Goal: Task Accomplishment & Management: Manage account settings

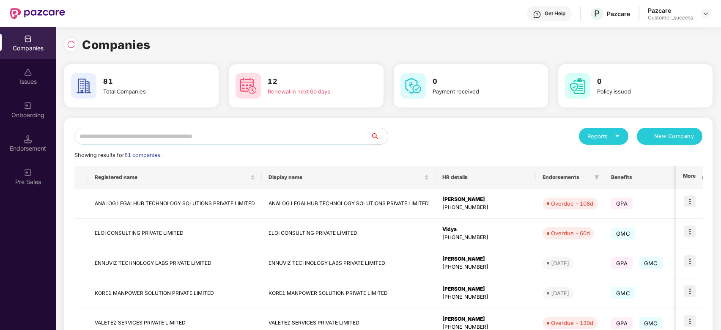
click at [145, 137] on input "text" at bounding box center [222, 136] width 296 height 17
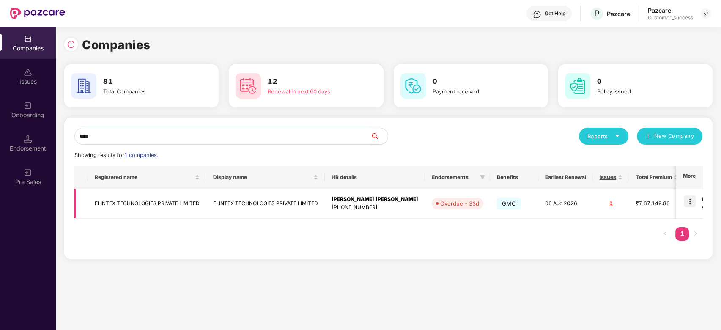
type input "****"
click at [689, 197] on img at bounding box center [690, 201] width 12 height 12
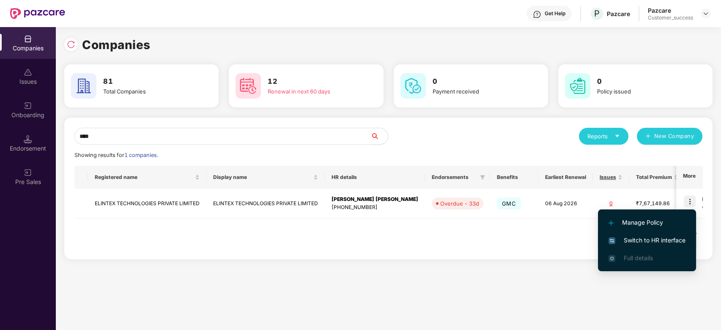
click at [638, 238] on span "Switch to HR interface" at bounding box center [646, 239] width 77 height 9
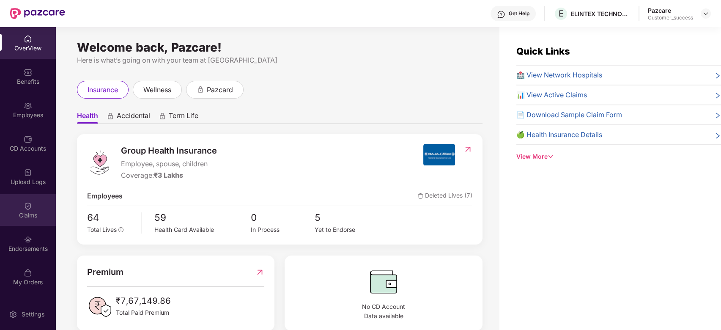
click at [29, 209] on img at bounding box center [28, 206] width 8 height 8
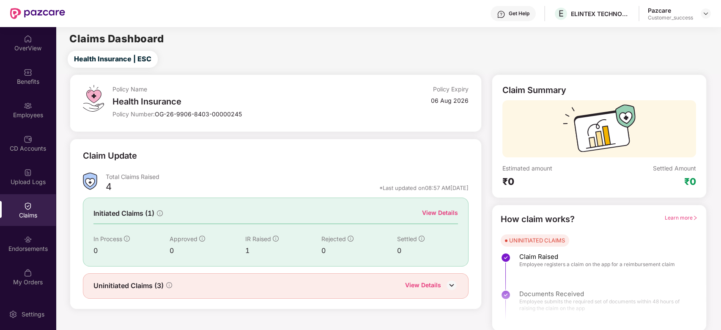
click at [445, 212] on div "View Details" at bounding box center [440, 212] width 36 height 9
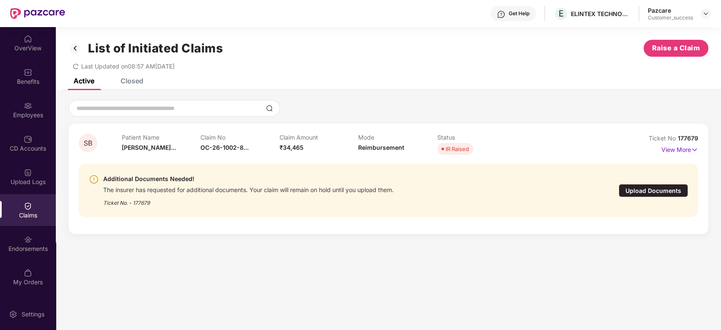
click at [655, 190] on div "Upload Documents" at bounding box center [653, 190] width 69 height 13
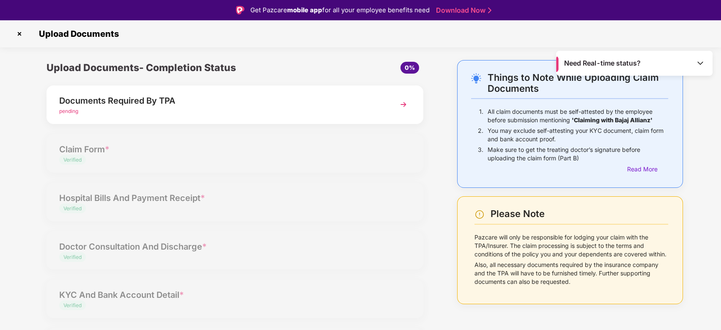
click at [405, 105] on img at bounding box center [403, 104] width 15 height 15
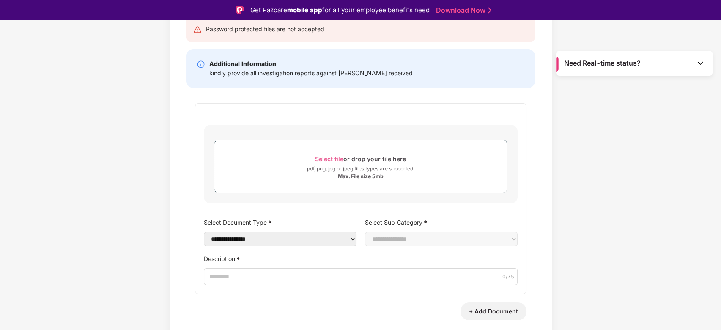
scroll to position [114, 0]
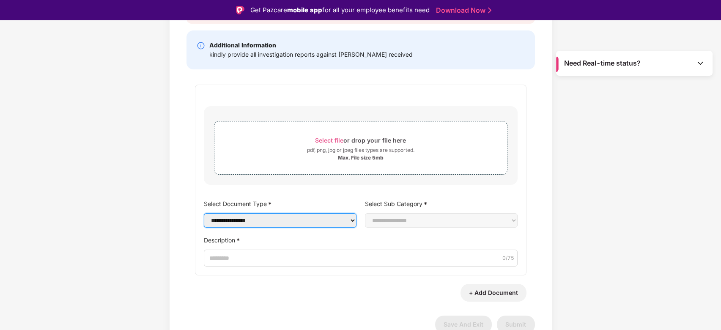
click at [350, 222] on select "**********" at bounding box center [280, 220] width 153 height 14
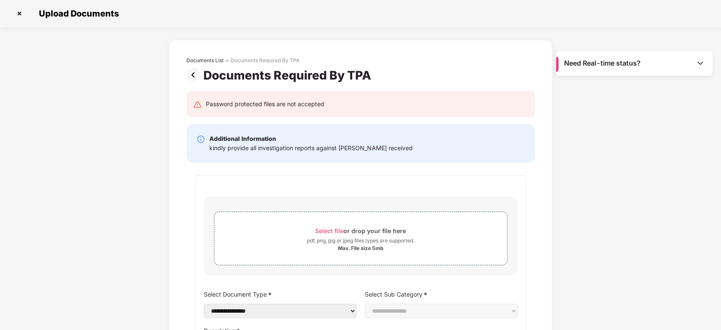
scroll to position [0, 0]
click at [19, 14] on img at bounding box center [20, 14] width 14 height 14
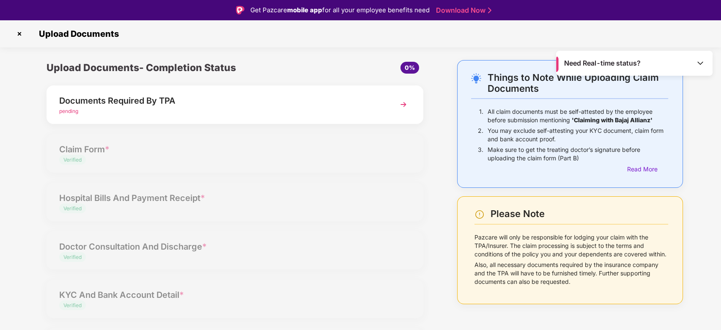
click at [20, 38] on img at bounding box center [20, 34] width 14 height 14
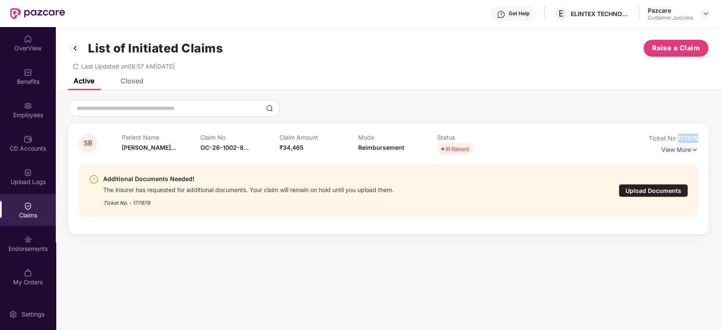
drag, startPoint x: 677, startPoint y: 137, endPoint x: 704, endPoint y: 137, distance: 26.2
click at [704, 137] on div "SB Patient Name [PERSON_NAME]... Claim No OC-26-1002-8... Claim Amount ₹34,465 …" at bounding box center [388, 178] width 640 height 110
copy span "177679"
click at [663, 194] on div "Upload Documents" at bounding box center [653, 190] width 69 height 13
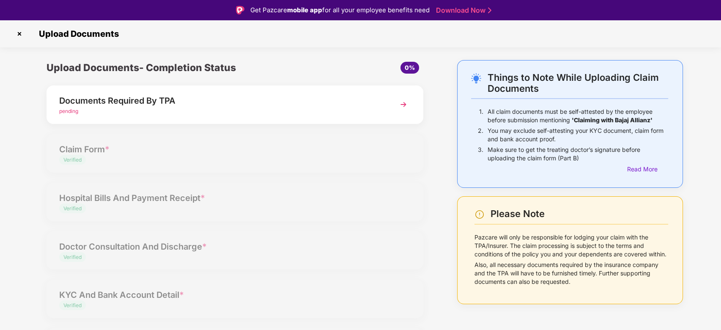
click at [400, 104] on img at bounding box center [403, 104] width 15 height 15
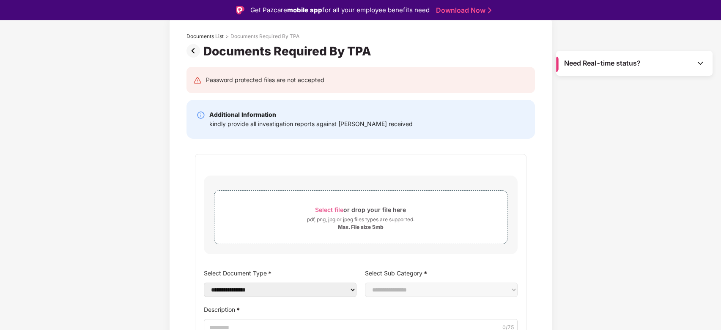
scroll to position [3, 0]
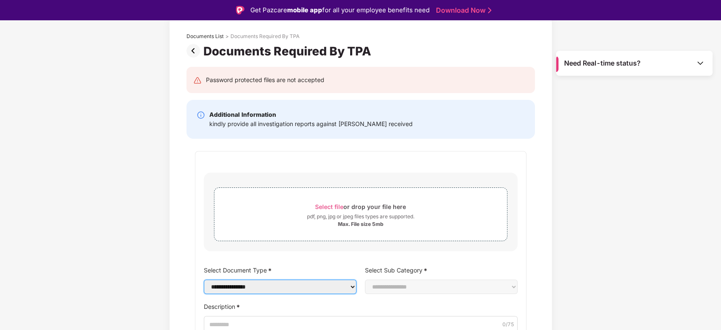
click at [349, 286] on select "**********" at bounding box center [280, 286] width 153 height 14
click at [89, 222] on div "**********" at bounding box center [360, 218] width 721 height 404
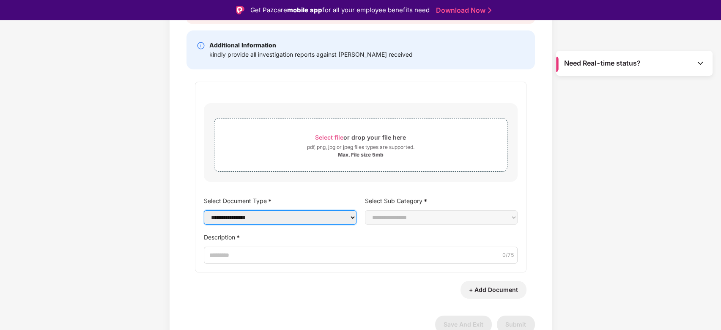
click at [344, 221] on select "**********" at bounding box center [280, 217] width 153 height 14
click at [162, 155] on div "**********" at bounding box center [360, 148] width 721 height 404
click at [316, 223] on select "**********" at bounding box center [280, 217] width 153 height 14
select select "**********"
click at [204, 219] on select "**********" at bounding box center [280, 217] width 153 height 14
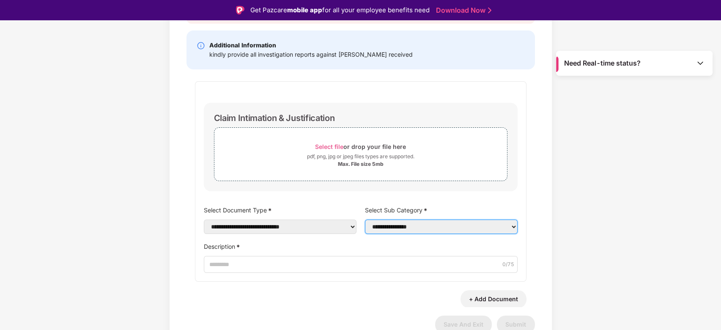
click at [428, 228] on select "**********" at bounding box center [441, 226] width 153 height 14
click at [71, 227] on div "**********" at bounding box center [360, 148] width 721 height 404
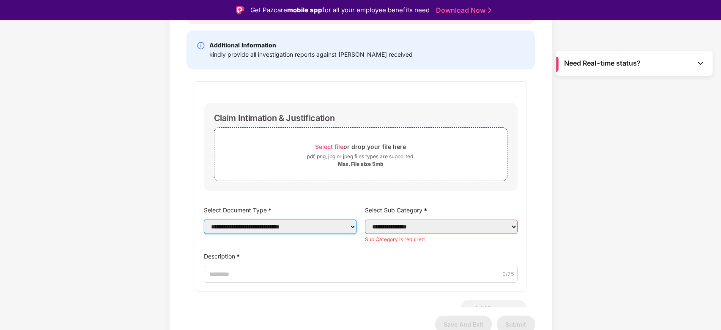
click at [311, 224] on select "**********" at bounding box center [280, 226] width 153 height 14
select select
click at [204, 219] on select "**********" at bounding box center [280, 226] width 153 height 14
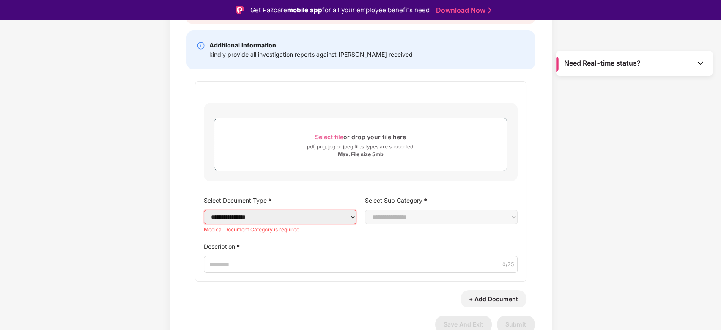
click at [348, 221] on select "**********" at bounding box center [280, 217] width 153 height 14
click at [43, 218] on div "**********" at bounding box center [360, 148] width 721 height 404
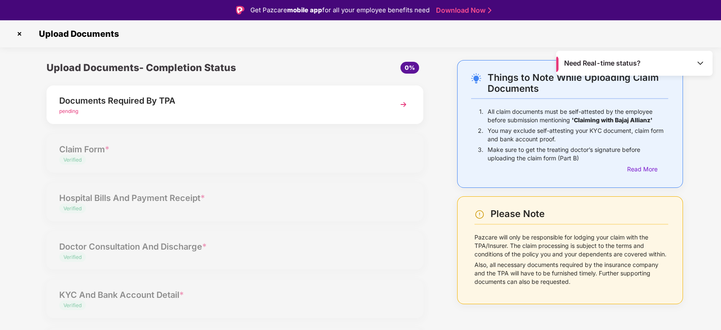
click at [19, 36] on img at bounding box center [20, 34] width 14 height 14
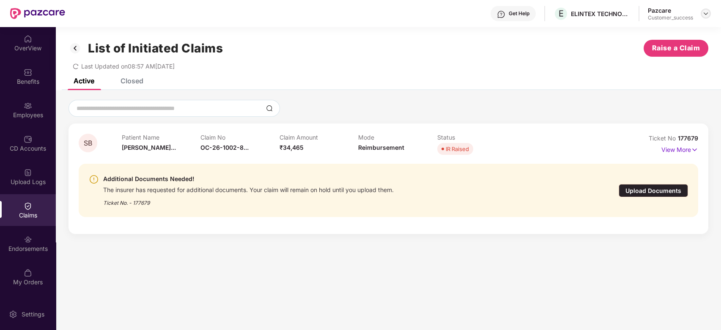
click at [709, 12] on div at bounding box center [706, 13] width 10 height 10
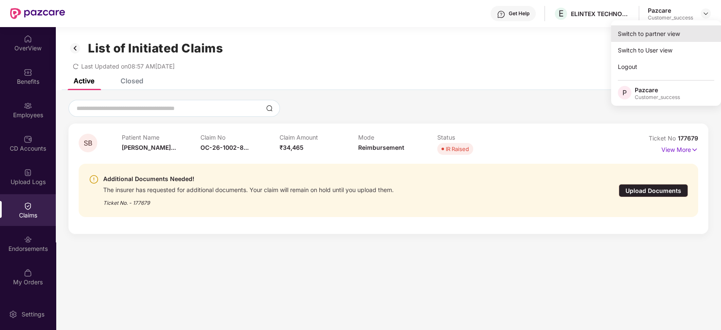
click at [655, 39] on div "Switch to partner view" at bounding box center [666, 33] width 110 height 16
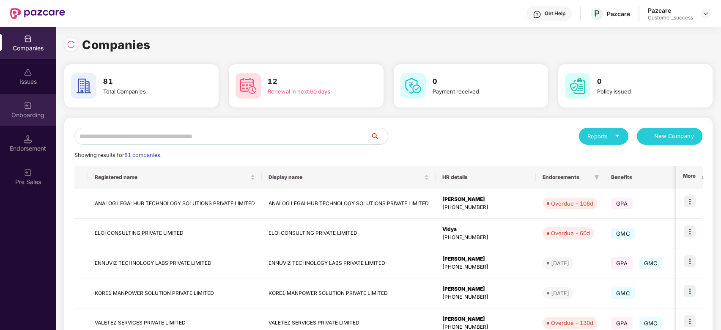
click at [26, 117] on div "Onboarding" at bounding box center [28, 115] width 56 height 8
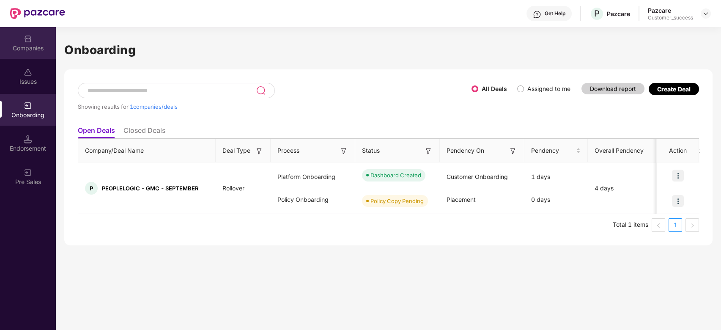
click at [20, 39] on div "Companies" at bounding box center [28, 43] width 56 height 32
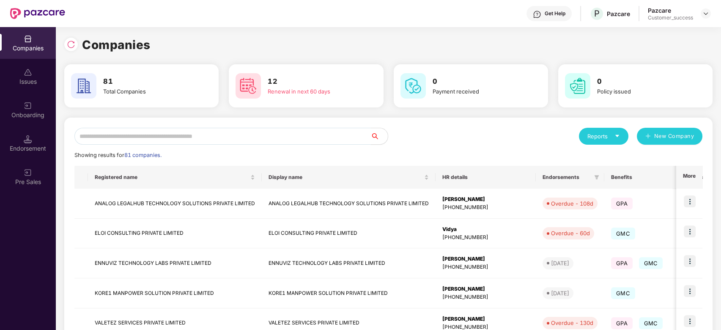
click at [135, 132] on input "text" at bounding box center [222, 136] width 296 height 17
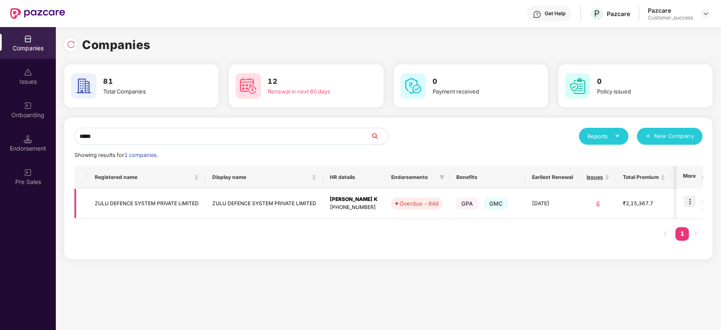
type input "****"
drag, startPoint x: 136, startPoint y: 194, endPoint x: 139, endPoint y: 202, distance: 8.0
click at [139, 202] on td "ZULU DEFENCE SYSTEM PRIVATE LIMITED" at bounding box center [147, 204] width 118 height 30
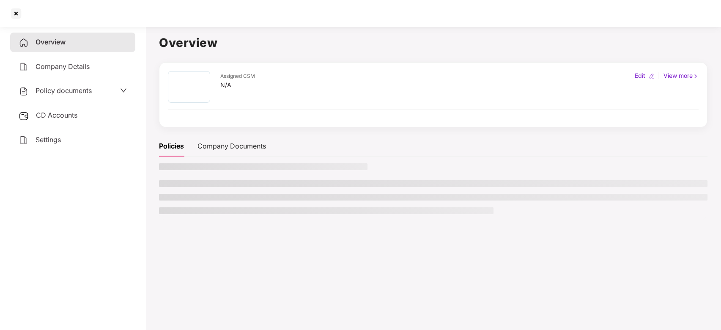
click at [139, 202] on aside "Overview Company Details Policy documents CD Accounts Settings" at bounding box center [72, 176] width 145 height 307
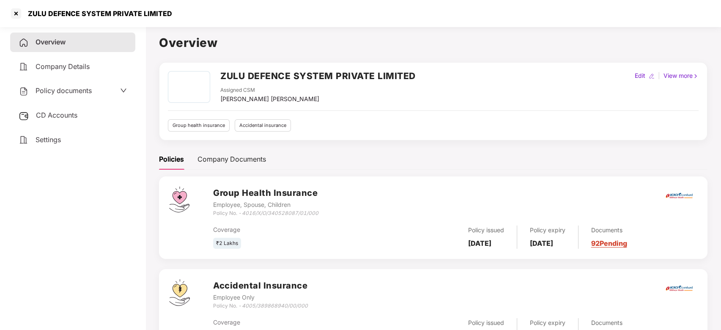
click at [75, 97] on div "Policy documents" at bounding box center [72, 90] width 125 height 19
click at [81, 88] on span "Policy documents" at bounding box center [64, 90] width 56 height 8
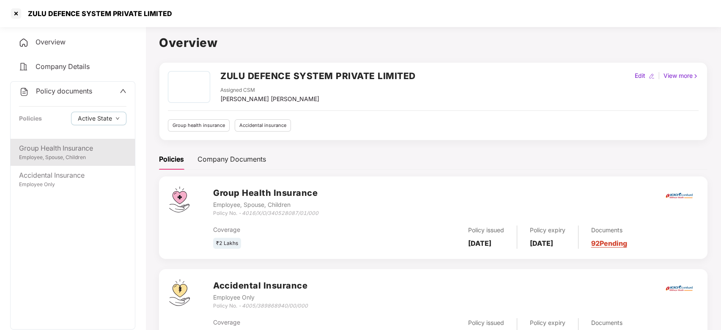
click at [77, 151] on div "Group Health Insurance" at bounding box center [72, 148] width 107 height 11
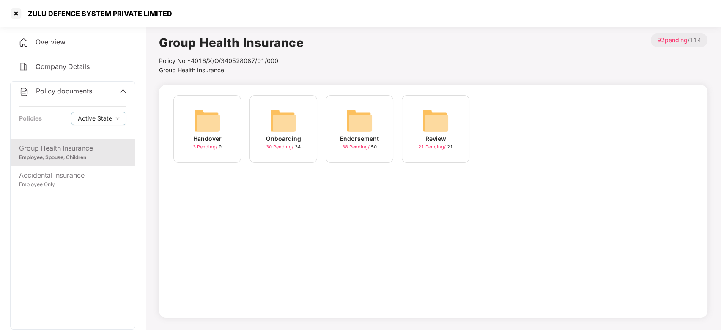
click at [270, 138] on div "Onboarding" at bounding box center [283, 138] width 35 height 9
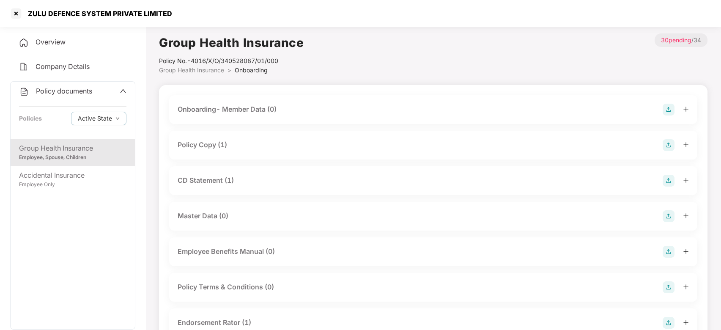
click at [223, 145] on div "Policy Copy (1)" at bounding box center [202, 145] width 49 height 11
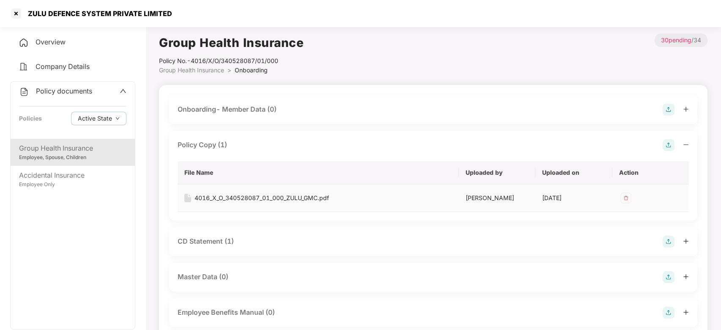
click at [266, 196] on div "4016_X_O_340528087_01_000_ZULU_GMC.pdf" at bounding box center [261, 197] width 134 height 9
drag, startPoint x: 169, startPoint y: 11, endPoint x: 25, endPoint y: 13, distance: 143.8
click at [25, 13] on div "ZULU DEFENCE SYSTEM PRIVATE LIMITED" at bounding box center [360, 13] width 721 height 27
copy div "ZULU DEFENCE SYSTEM PRIVATE LIMITED"
click at [17, 12] on div at bounding box center [16, 14] width 14 height 14
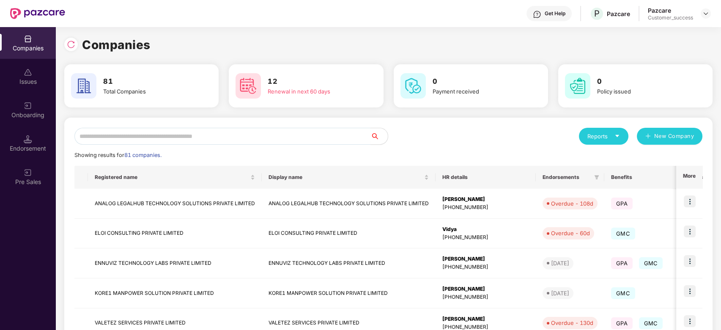
click at [140, 147] on div "Reports New Company Showing results for 81 companies. Registered name Display n…" at bounding box center [388, 323] width 628 height 390
click at [148, 138] on input "text" at bounding box center [222, 136] width 296 height 17
type input "*"
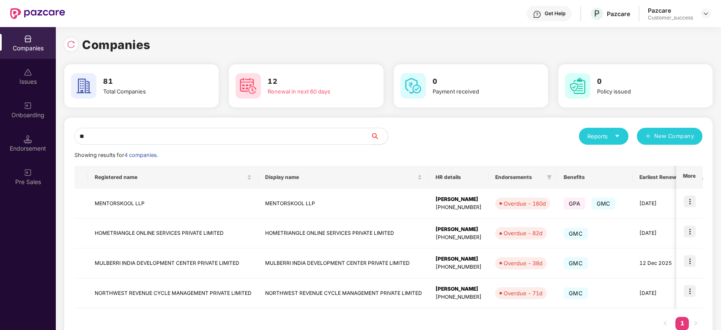
type input "*"
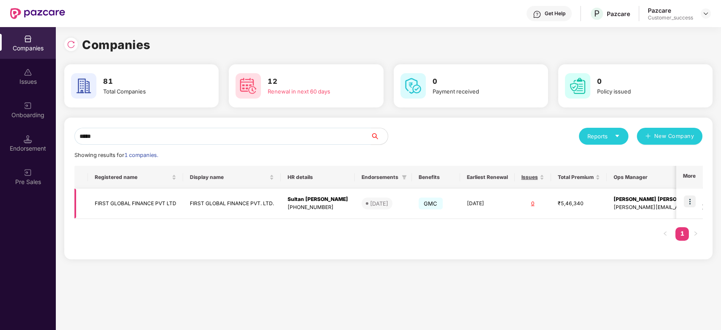
type input "*****"
click at [693, 198] on img at bounding box center [690, 201] width 12 height 12
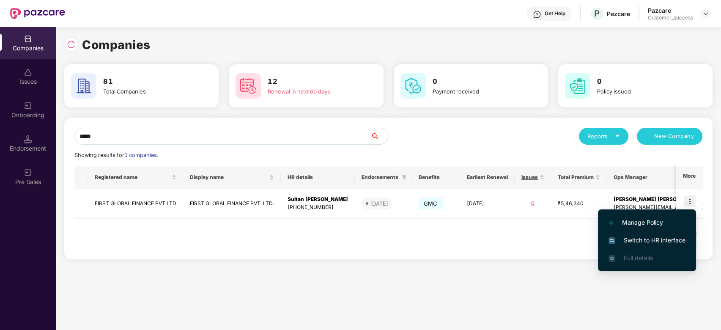
click at [630, 240] on span "Switch to HR interface" at bounding box center [646, 239] width 77 height 9
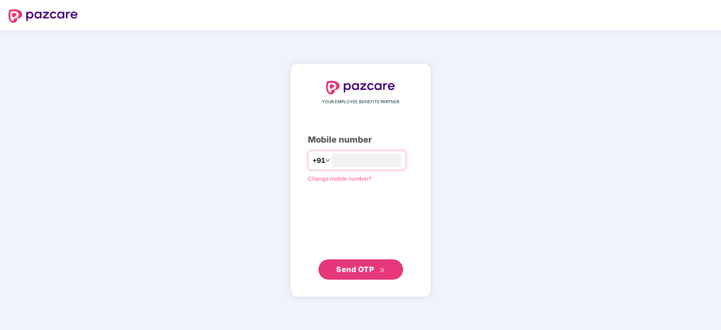
type input "**********"
click at [365, 268] on span "Send OTP" at bounding box center [355, 269] width 38 height 9
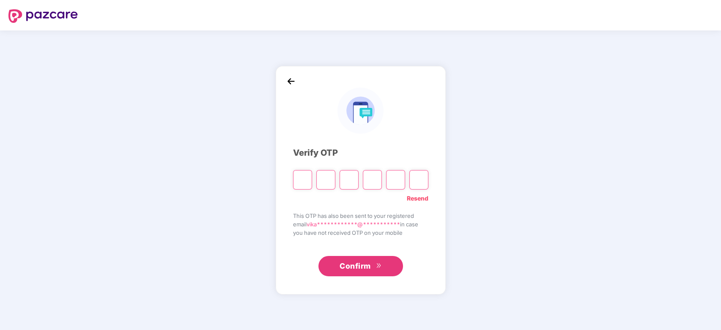
type input "*"
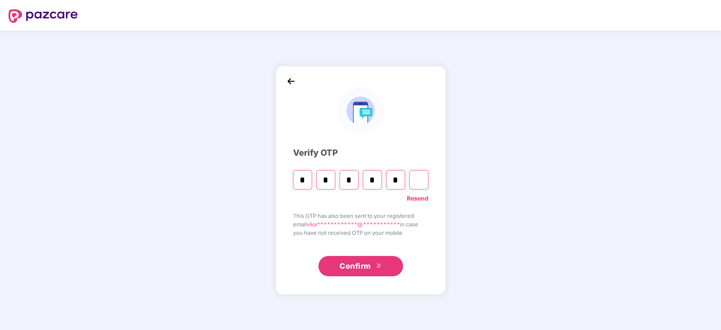
type input "*"
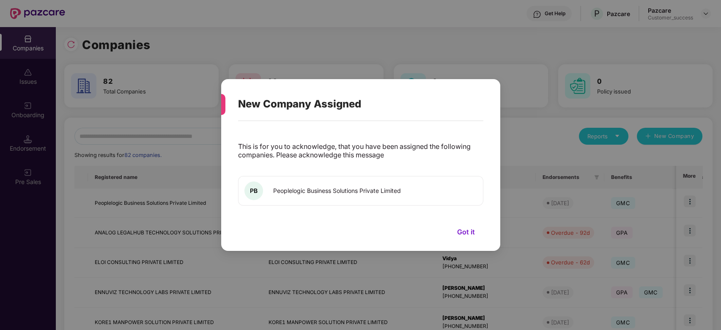
click at [467, 230] on button "Got it" at bounding box center [466, 231] width 35 height 13
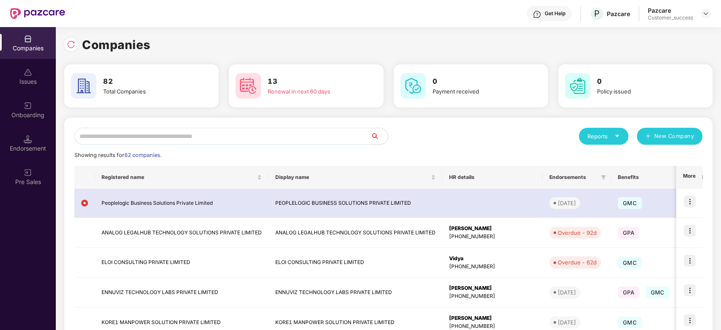
click at [178, 147] on div "Reports New Company Showing results for 82 companies. Registered name Display n…" at bounding box center [388, 322] width 628 height 389
click at [183, 137] on input "text" at bounding box center [222, 136] width 296 height 17
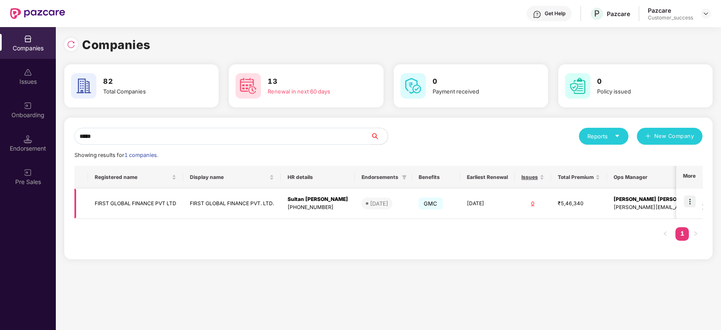
type input "*****"
click at [685, 203] on img at bounding box center [690, 201] width 12 height 12
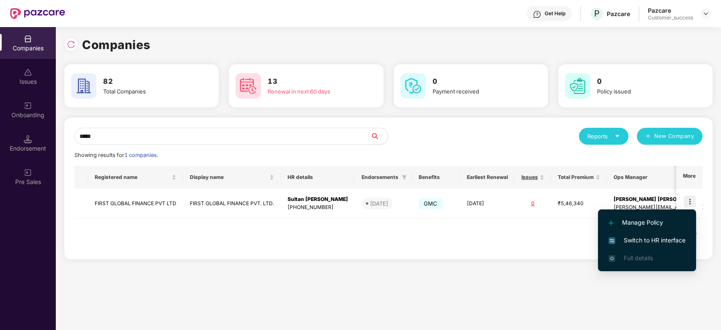
click at [652, 236] on span "Switch to HR interface" at bounding box center [646, 239] width 77 height 9
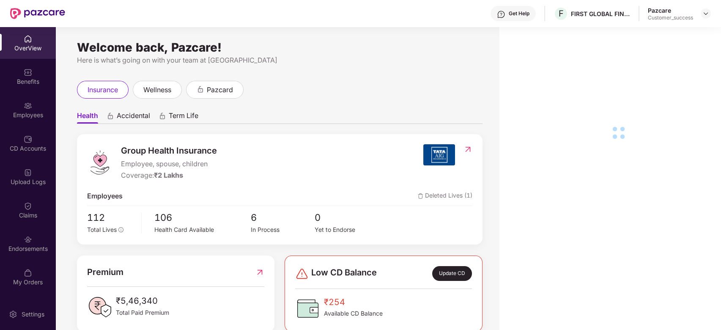
click at [32, 207] on div "Claims" at bounding box center [28, 210] width 56 height 32
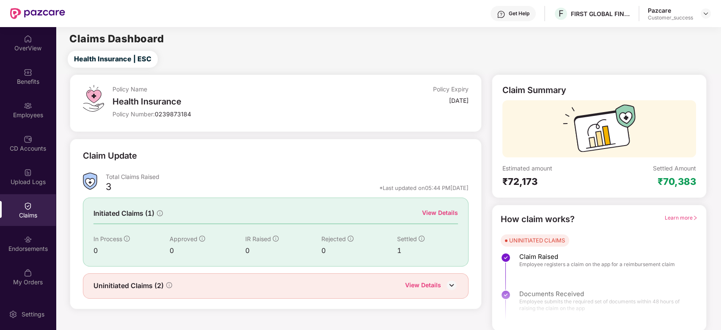
click at [439, 213] on div "View Details" at bounding box center [440, 212] width 36 height 9
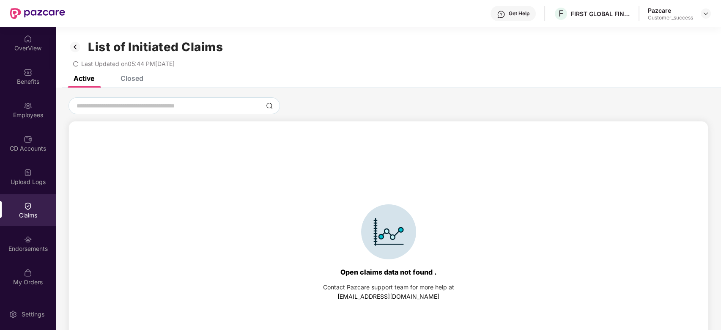
click at [77, 66] on icon "redo" at bounding box center [76, 64] width 6 height 6
click at [78, 67] on div "List of Initiated Claims Last Updated on 05:44 PM[DATE]" at bounding box center [388, 51] width 665 height 49
click at [33, 245] on div "Endorsements" at bounding box center [28, 248] width 56 height 8
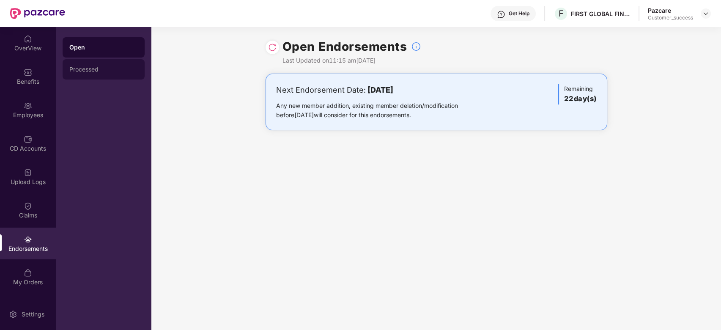
click at [96, 65] on div "Processed" at bounding box center [104, 69] width 82 height 20
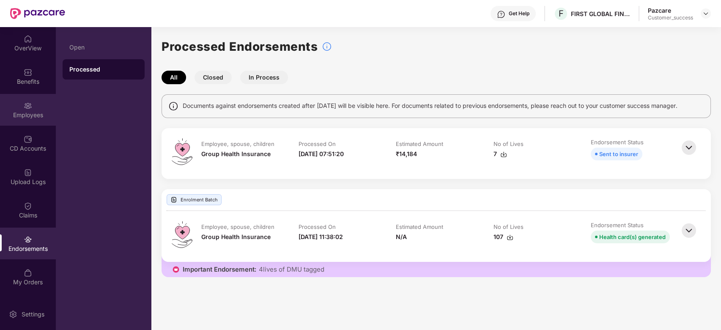
click at [28, 107] on img at bounding box center [28, 105] width 8 height 8
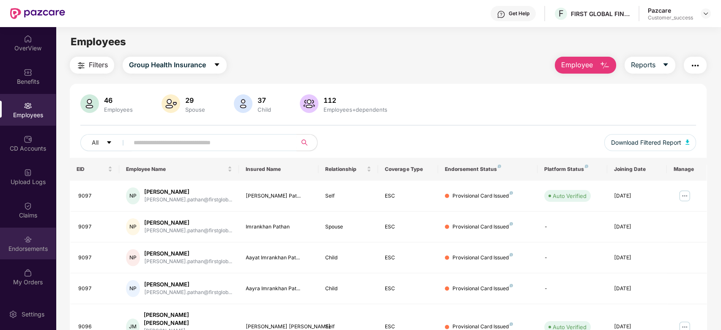
click at [27, 244] on div "Endorsements" at bounding box center [28, 248] width 56 height 8
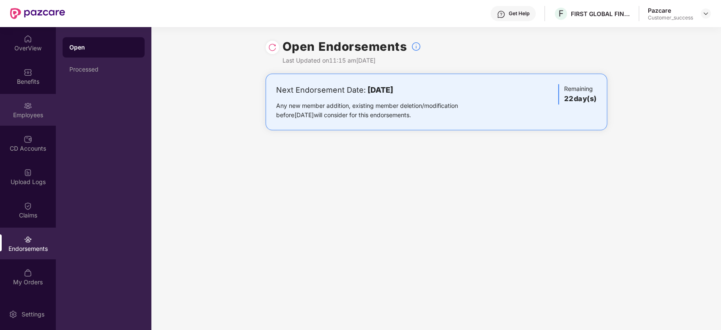
click at [30, 114] on div "Employees" at bounding box center [28, 115] width 56 height 8
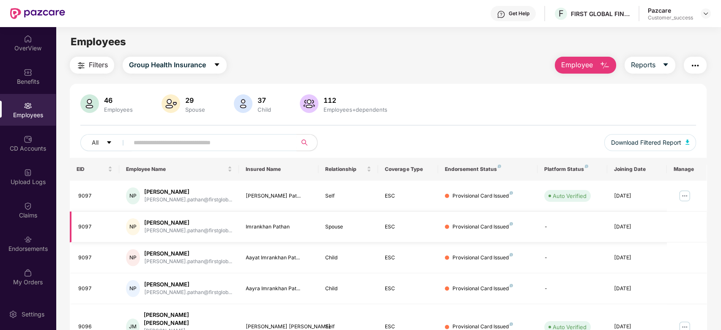
click at [247, 219] on td "Imrankhan Pathan" at bounding box center [278, 226] width 79 height 31
click at [24, 41] on img at bounding box center [28, 39] width 8 height 8
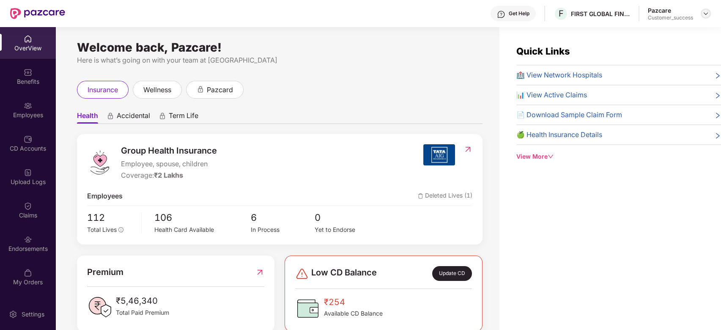
click at [703, 13] on img at bounding box center [705, 13] width 7 height 7
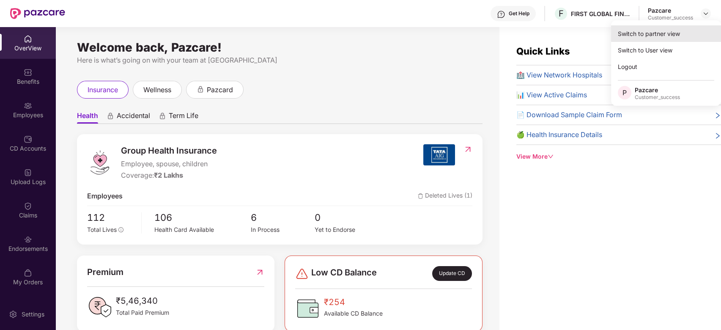
click at [685, 30] on div "Switch to partner view" at bounding box center [666, 33] width 110 height 16
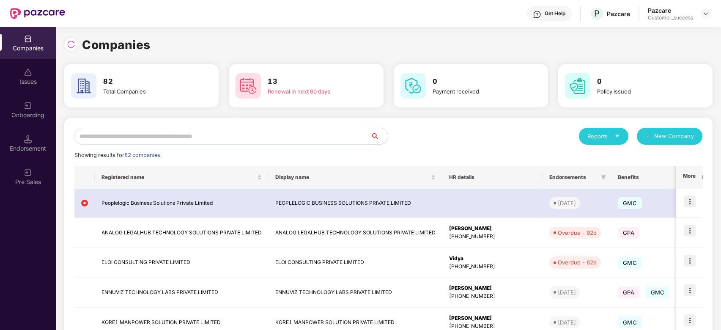
click at [273, 133] on input "text" at bounding box center [222, 136] width 296 height 17
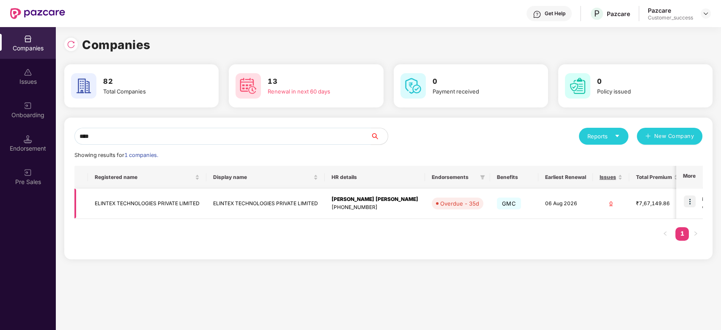
type input "****"
click at [697, 204] on td at bounding box center [689, 204] width 26 height 30
click at [686, 198] on img at bounding box center [690, 201] width 12 height 12
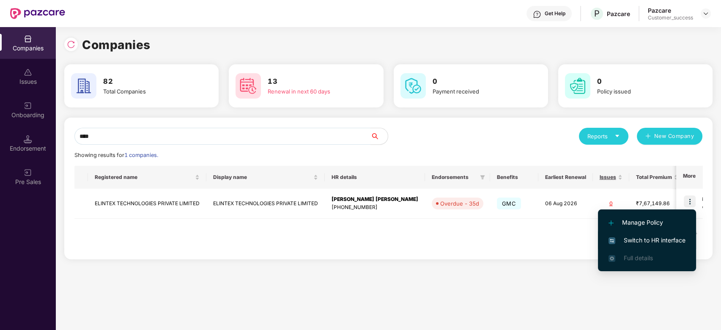
click at [636, 238] on span "Switch to HR interface" at bounding box center [646, 239] width 77 height 9
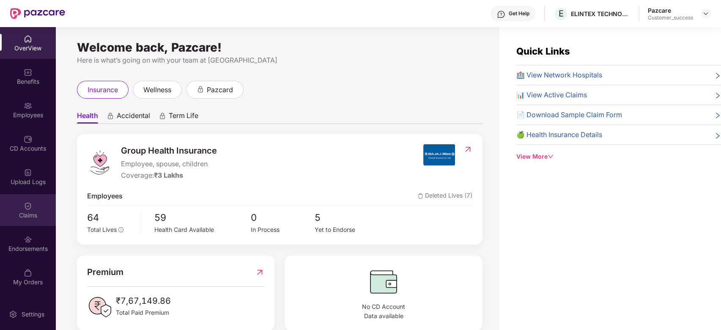
click at [32, 207] on img at bounding box center [28, 206] width 8 height 8
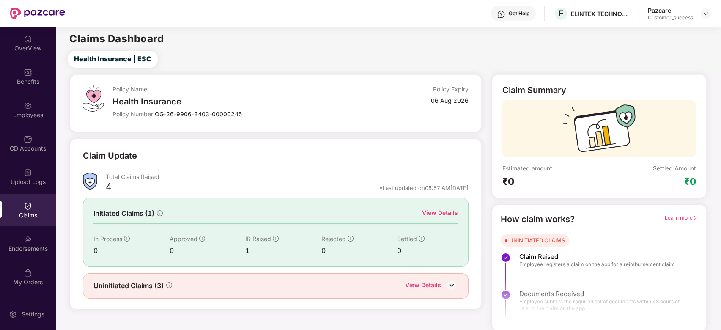
click at [433, 211] on div "View Details" at bounding box center [440, 212] width 36 height 9
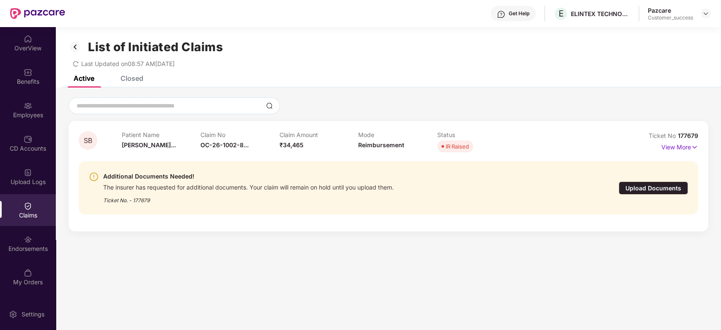
click at [646, 189] on div "Upload Documents" at bounding box center [653, 187] width 69 height 13
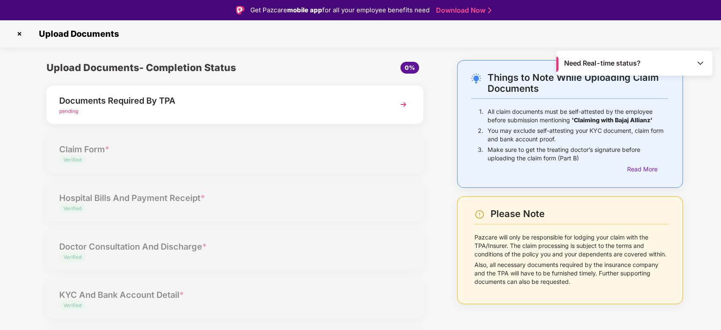
click at [400, 106] on img at bounding box center [403, 104] width 15 height 15
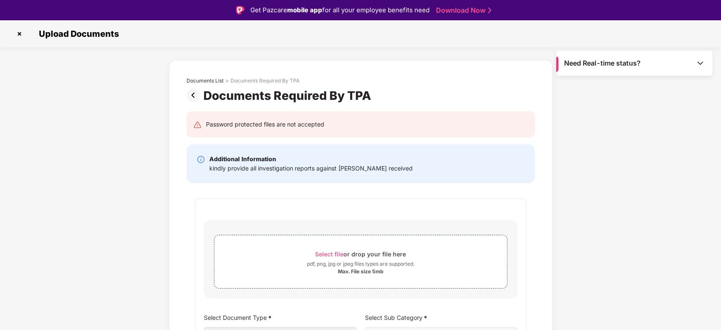
scroll to position [3, 0]
click at [309, 169] on div "kindly provide all investigation reports against [PERSON_NAME] received" at bounding box center [310, 168] width 203 height 9
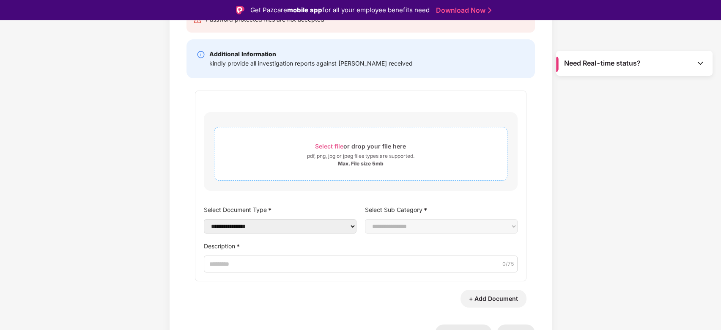
scroll to position [114, 0]
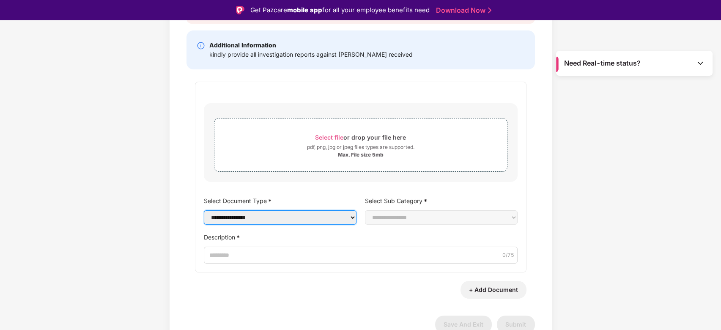
click at [314, 219] on select "**********" at bounding box center [280, 217] width 153 height 14
click at [109, 178] on div "**********" at bounding box center [360, 148] width 721 height 404
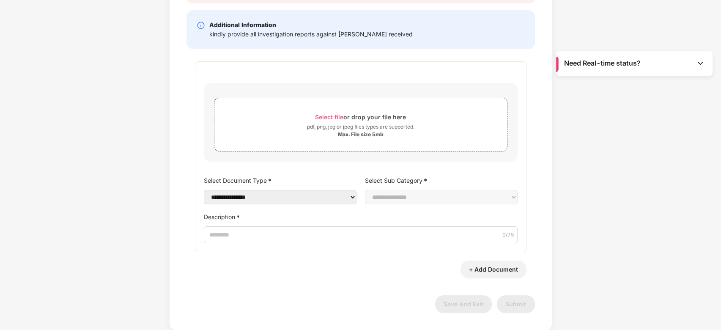
click at [699, 63] on img at bounding box center [700, 63] width 8 height 8
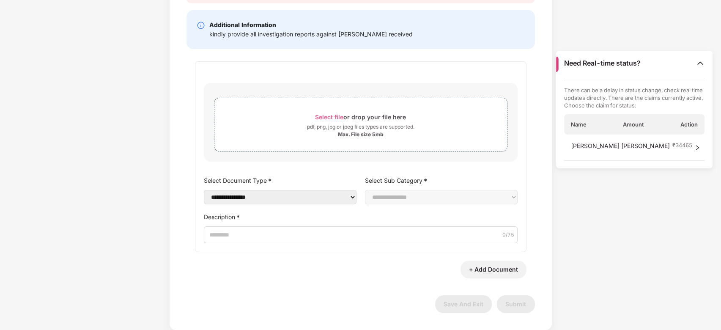
click at [690, 148] on div "[PERSON_NAME] [PERSON_NAME] ₹ 34465" at bounding box center [634, 147] width 141 height 26
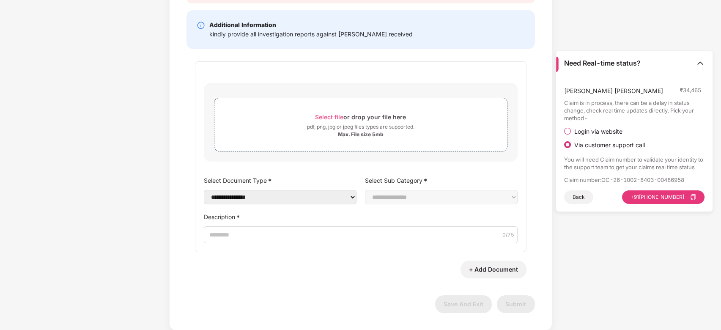
click at [660, 17] on div "**********" at bounding box center [360, 128] width 721 height 404
click at [700, 63] on img at bounding box center [700, 63] width 8 height 8
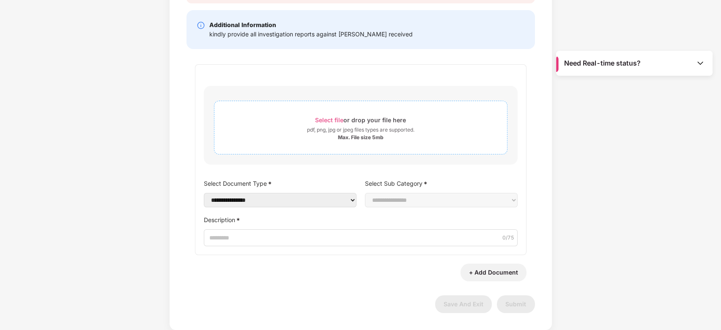
scroll to position [0, 0]
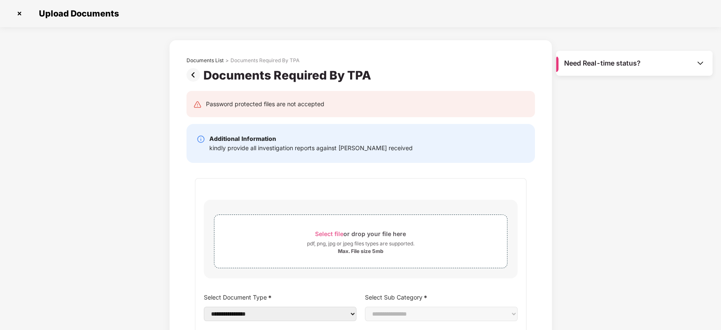
click at [22, 15] on img at bounding box center [20, 14] width 14 height 14
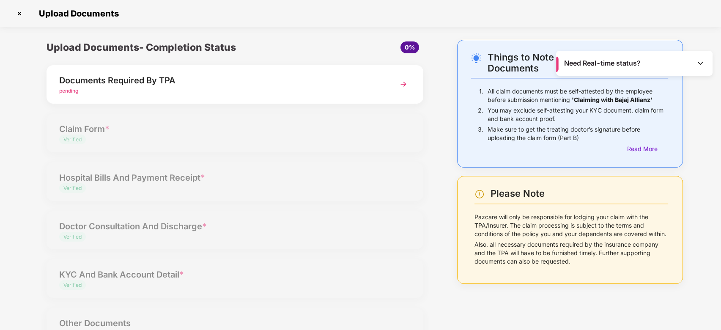
click at [17, 15] on img at bounding box center [20, 14] width 14 height 14
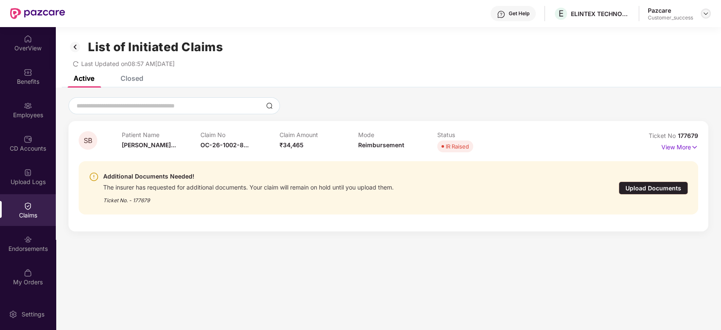
click at [707, 11] on img at bounding box center [705, 13] width 7 height 7
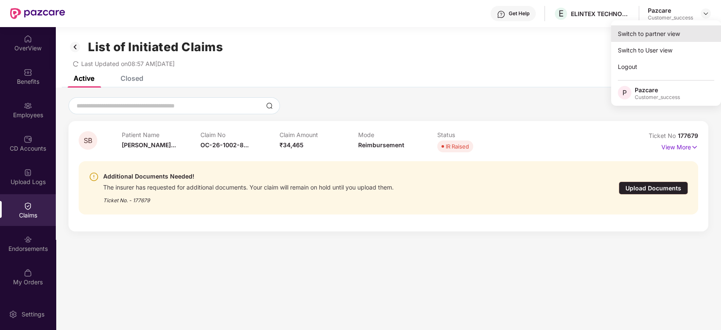
click at [657, 35] on div "Switch to partner view" at bounding box center [666, 33] width 110 height 16
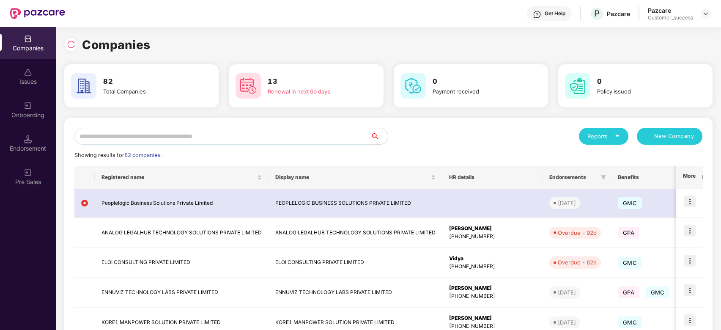
click at [252, 140] on input "text" at bounding box center [222, 136] width 296 height 17
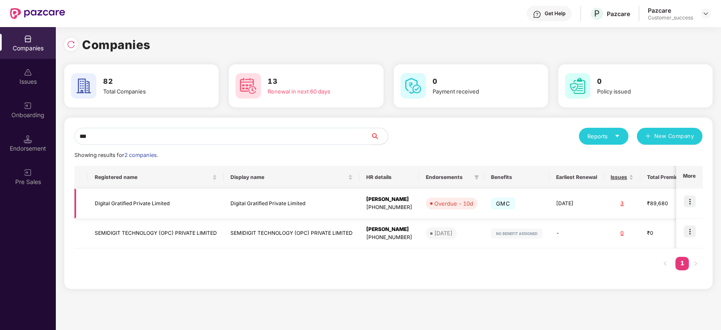
type input "***"
click at [690, 203] on img at bounding box center [690, 201] width 12 height 12
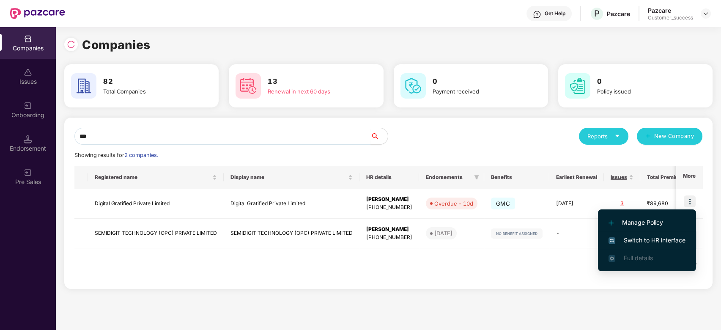
click at [649, 238] on span "Switch to HR interface" at bounding box center [646, 239] width 77 height 9
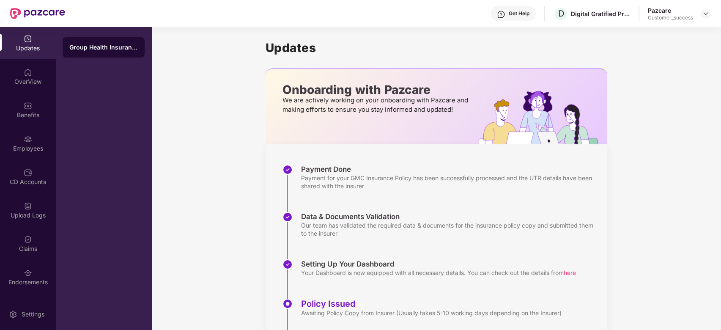
click at [22, 148] on div "Employees" at bounding box center [28, 148] width 56 height 8
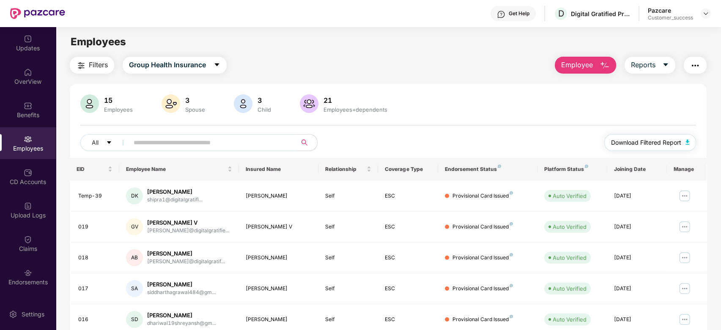
click at [649, 139] on span "Download Filtered Report" at bounding box center [646, 142] width 70 height 9
click at [378, 57] on div "Filters Group Health Insurance Employee Reports" at bounding box center [388, 65] width 637 height 17
click at [654, 137] on button "Download Filtered Report" at bounding box center [650, 142] width 92 height 17
click at [704, 16] on img at bounding box center [705, 13] width 7 height 7
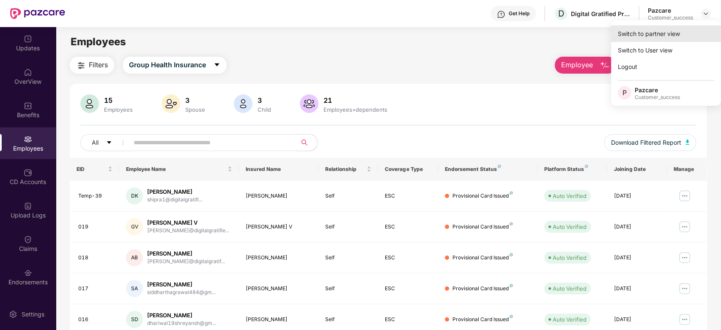
click at [643, 34] on div "Switch to partner view" at bounding box center [666, 33] width 110 height 16
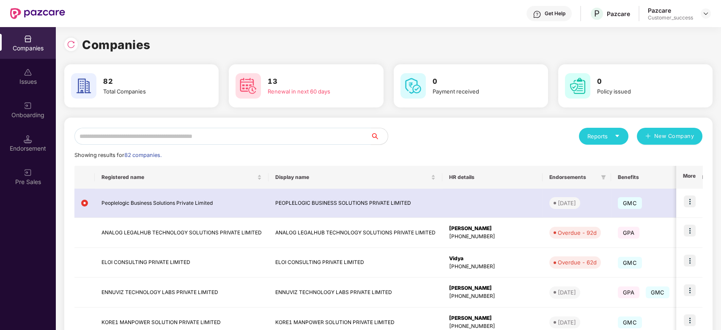
click at [263, 133] on input "text" at bounding box center [222, 136] width 296 height 17
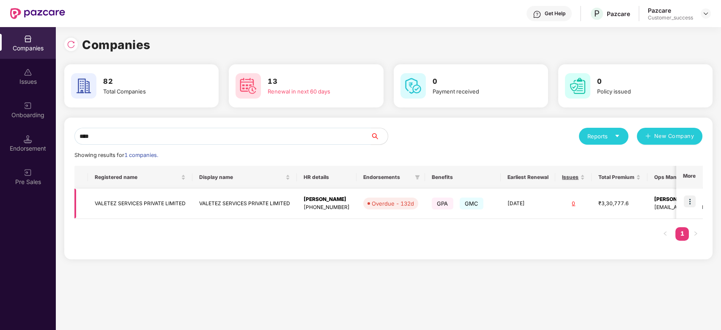
type input "****"
click at [695, 202] on img at bounding box center [690, 201] width 12 height 12
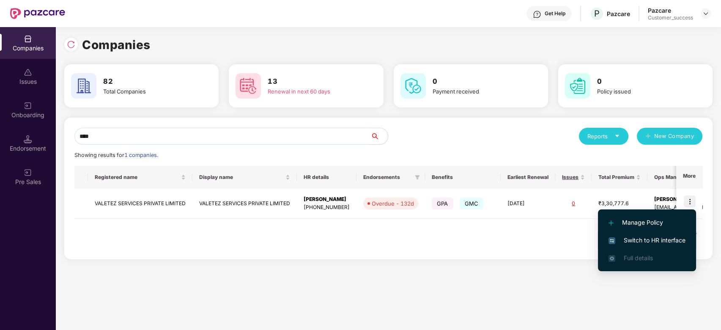
click at [652, 238] on span "Switch to HR interface" at bounding box center [646, 239] width 77 height 9
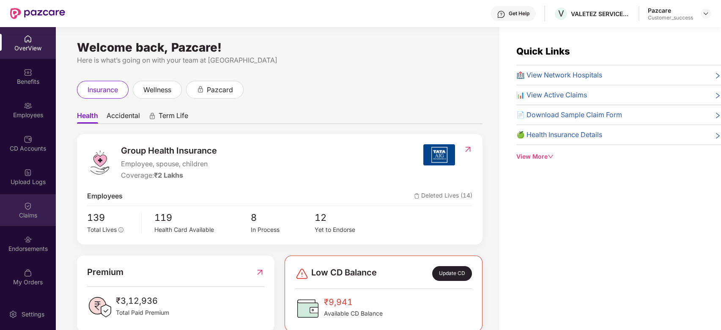
click at [32, 214] on div "Claims" at bounding box center [28, 215] width 56 height 8
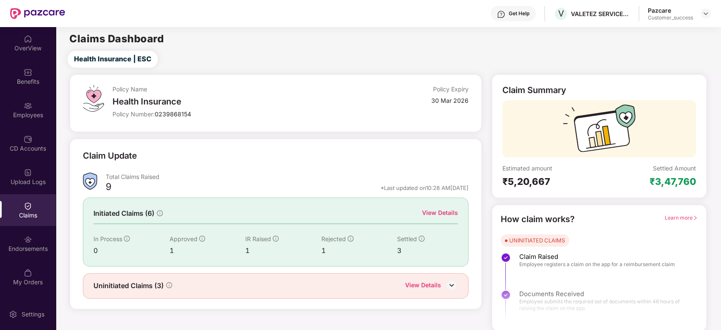
click at [431, 211] on div "View Details" at bounding box center [440, 212] width 36 height 9
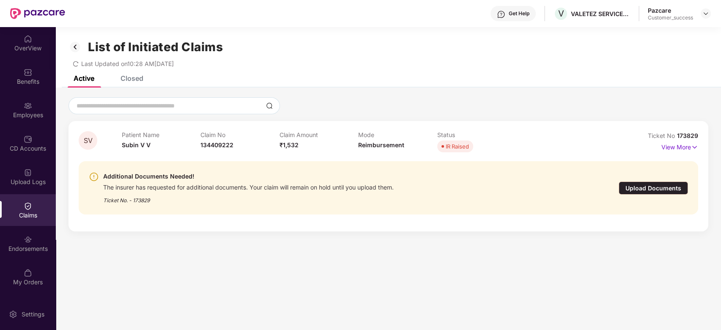
click at [656, 186] on div "Upload Documents" at bounding box center [653, 187] width 69 height 13
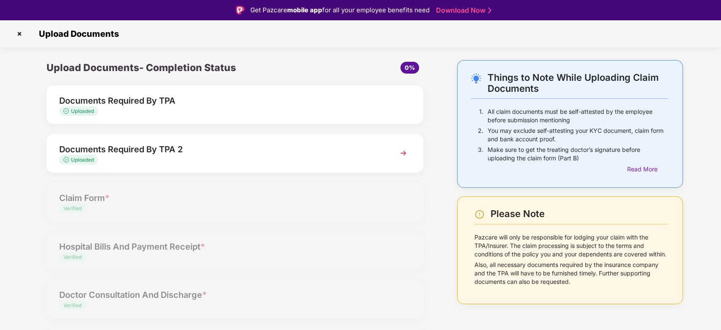
click at [400, 150] on img at bounding box center [403, 152] width 15 height 15
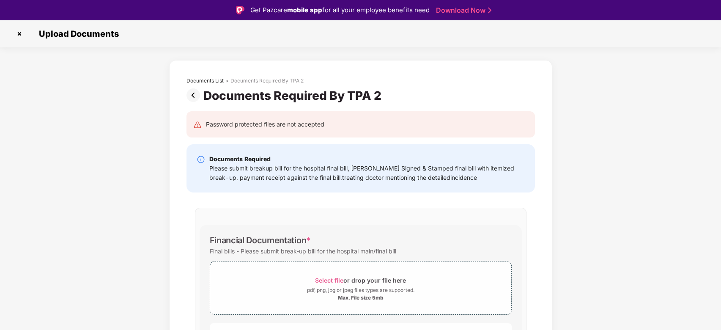
click at [15, 37] on img at bounding box center [20, 34] width 14 height 14
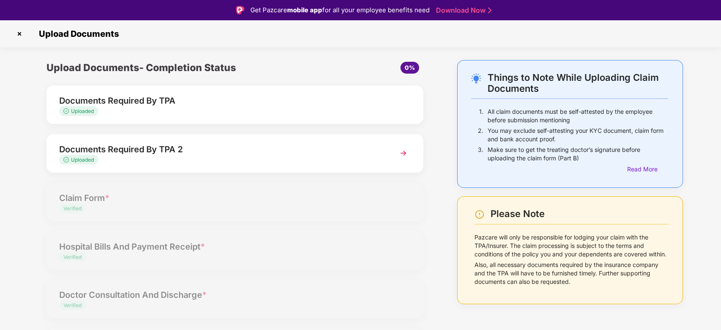
click at [20, 29] on img at bounding box center [20, 34] width 14 height 14
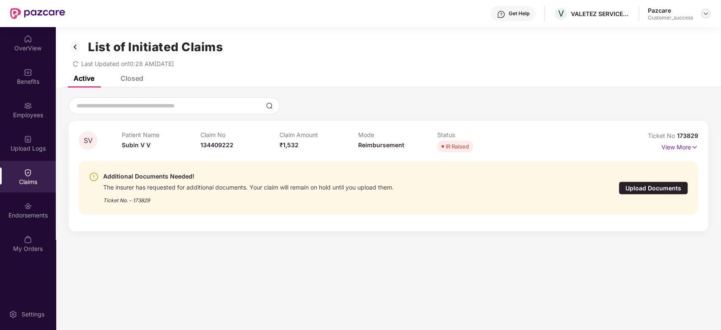
click at [705, 13] on img at bounding box center [705, 13] width 7 height 7
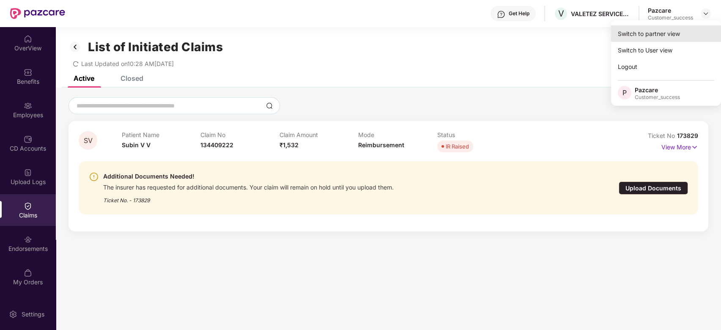
click at [629, 38] on div "Switch to partner view" at bounding box center [666, 33] width 110 height 16
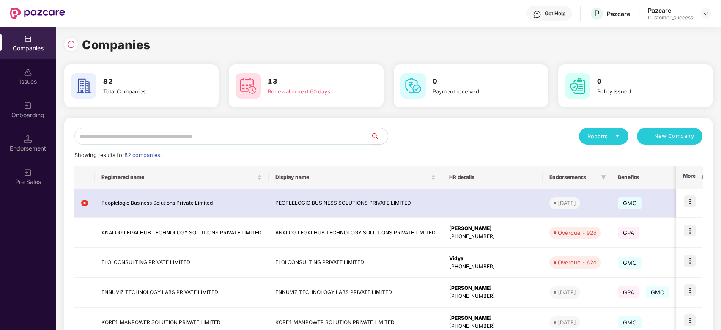
click at [176, 137] on input "text" at bounding box center [222, 136] width 296 height 17
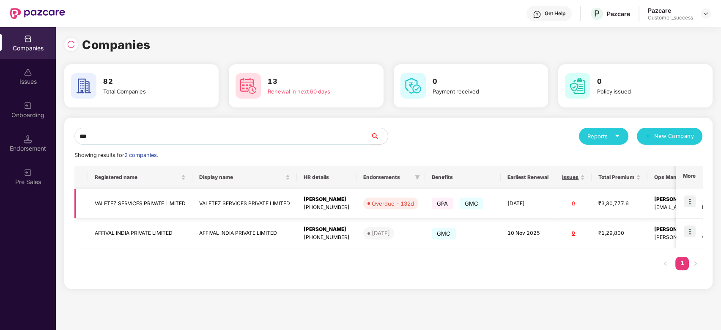
type input "***"
click at [691, 201] on img at bounding box center [690, 201] width 12 height 12
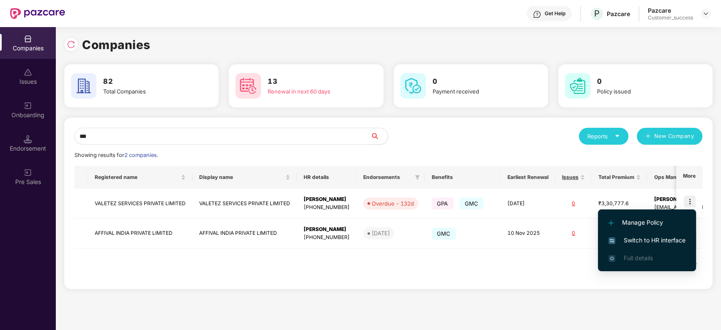
click at [647, 240] on span "Switch to HR interface" at bounding box center [646, 239] width 77 height 9
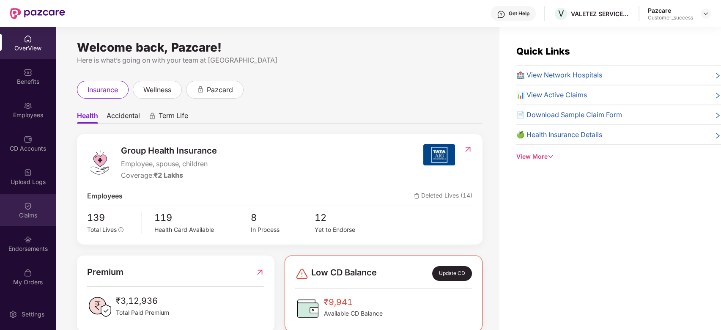
click at [30, 214] on div "Claims" at bounding box center [28, 215] width 56 height 8
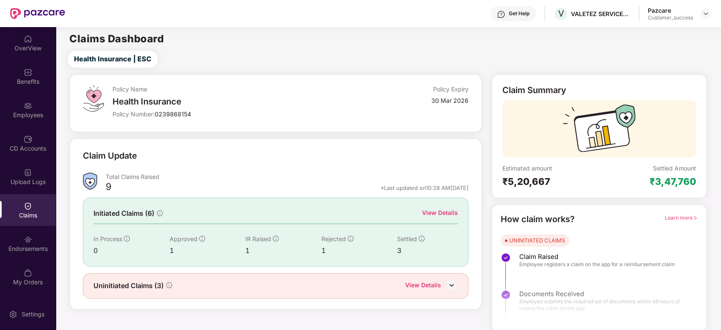
click at [451, 210] on div "View Details" at bounding box center [440, 212] width 36 height 9
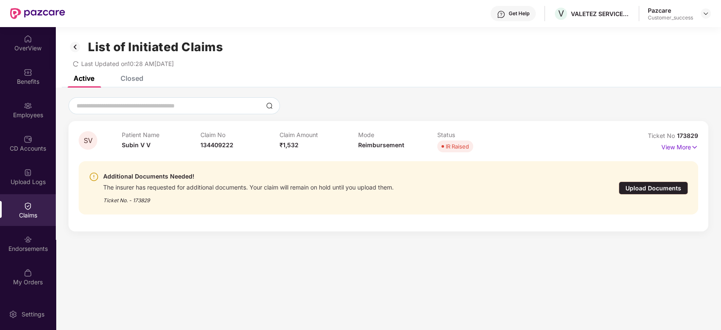
click at [133, 79] on div "Closed" at bounding box center [131, 78] width 23 height 8
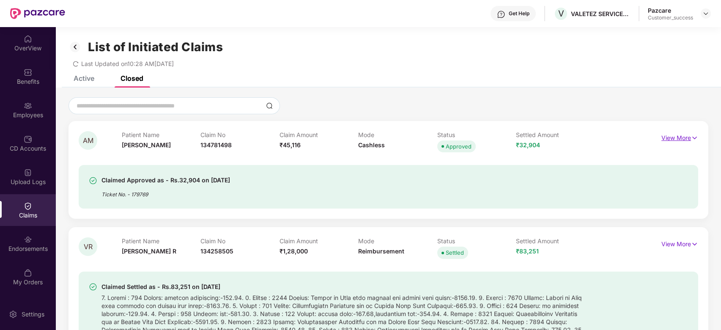
click at [667, 135] on p "View More" at bounding box center [679, 136] width 37 height 11
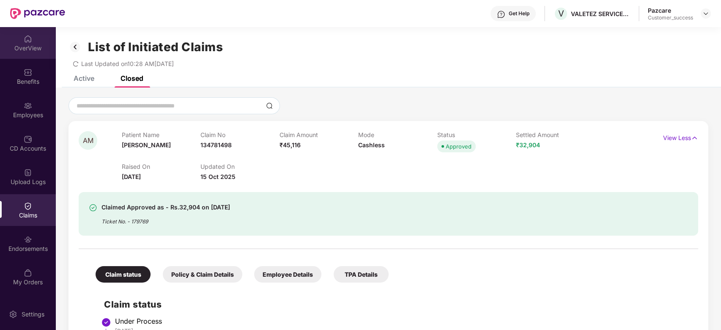
click at [25, 48] on div "OverView" at bounding box center [28, 48] width 56 height 8
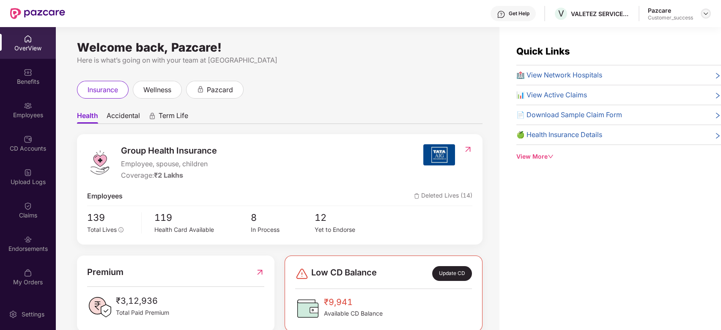
click at [707, 14] on img at bounding box center [705, 13] width 7 height 7
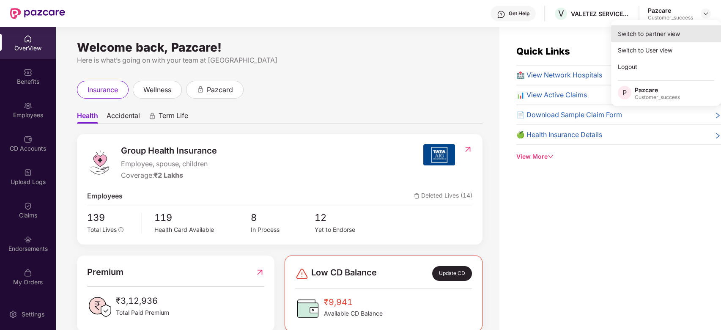
click at [652, 32] on div "Switch to partner view" at bounding box center [666, 33] width 110 height 16
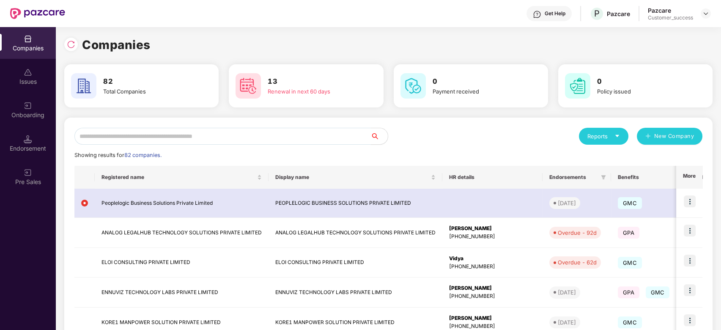
click at [227, 141] on input "text" at bounding box center [222, 136] width 296 height 17
click at [22, 115] on div "Onboarding" at bounding box center [28, 115] width 56 height 8
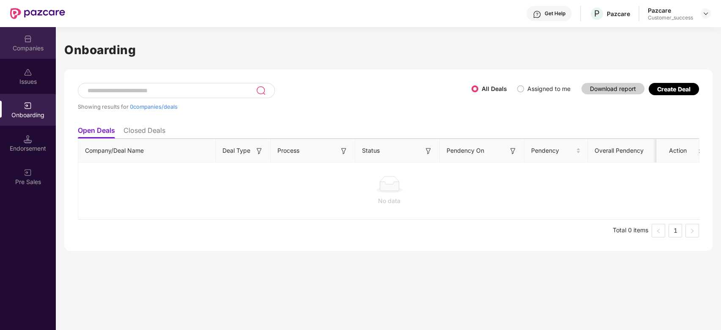
click at [34, 49] on div "Companies" at bounding box center [28, 48] width 56 height 8
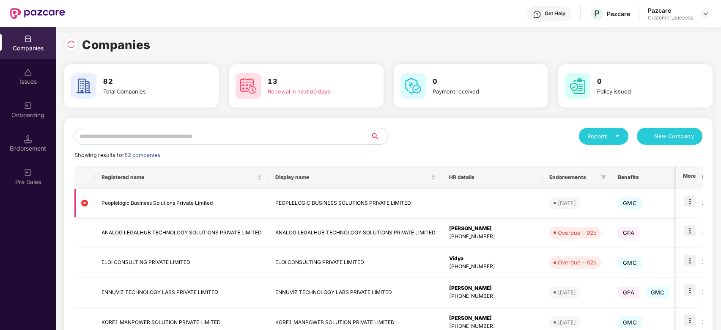
click at [135, 205] on td "Peoplelogic Business Solutions Private Limited" at bounding box center [182, 203] width 174 height 29
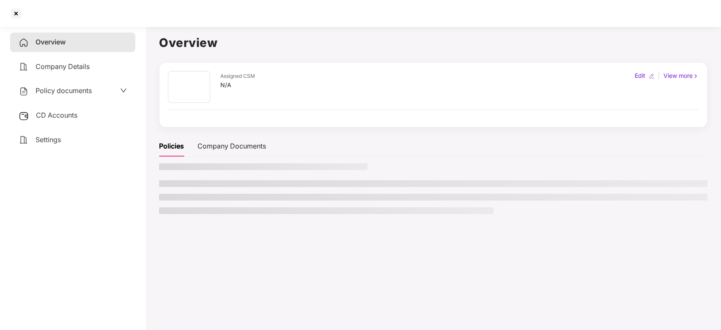
click at [98, 93] on div "Policy documents" at bounding box center [73, 90] width 108 height 11
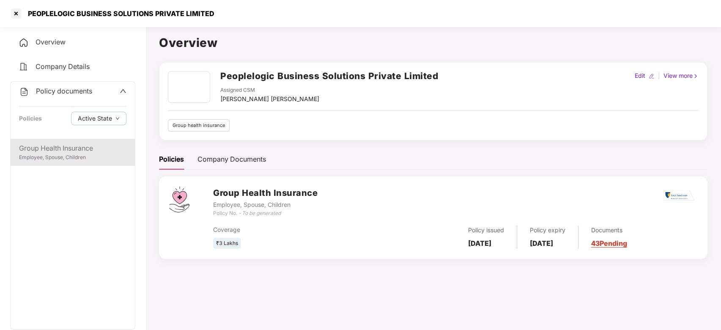
click at [58, 156] on div "Employee, Spouse, Children" at bounding box center [72, 157] width 107 height 8
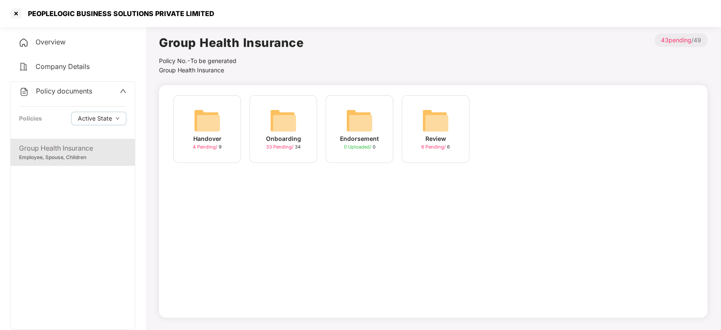
click at [293, 124] on img at bounding box center [283, 120] width 27 height 27
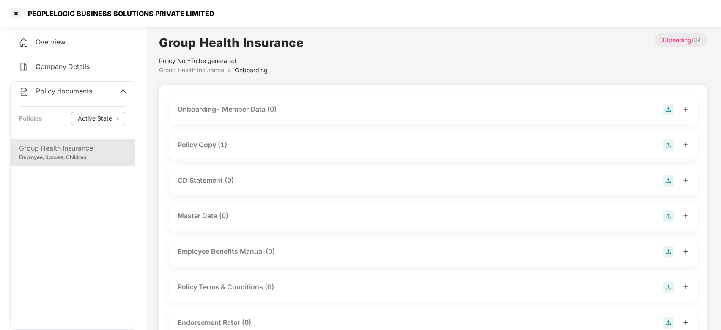
click at [66, 90] on span "Policy documents" at bounding box center [64, 91] width 56 height 8
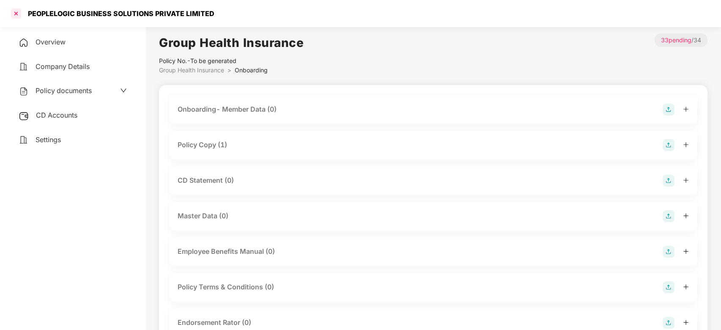
click at [10, 13] on div at bounding box center [16, 14] width 14 height 14
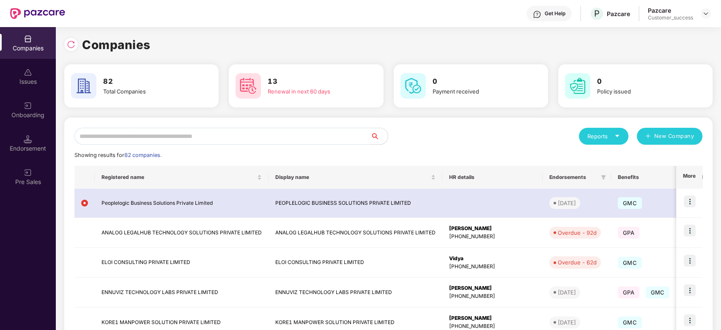
click at [151, 131] on input "text" at bounding box center [222, 136] width 296 height 17
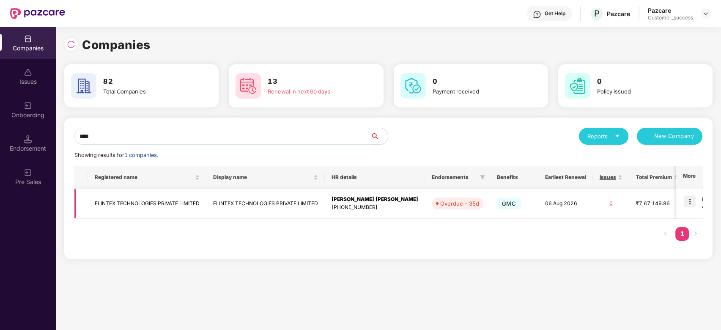
type input "****"
click at [695, 200] on img at bounding box center [690, 201] width 12 height 12
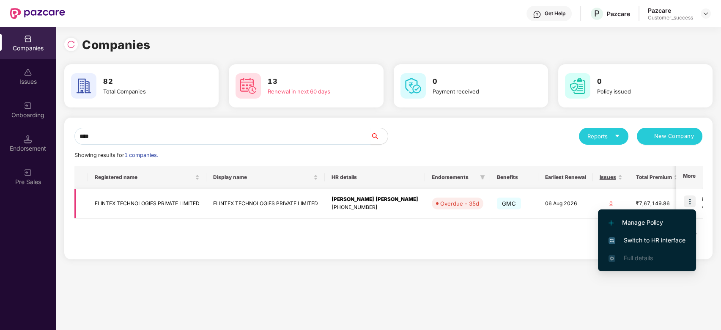
click at [691, 201] on img at bounding box center [690, 201] width 12 height 12
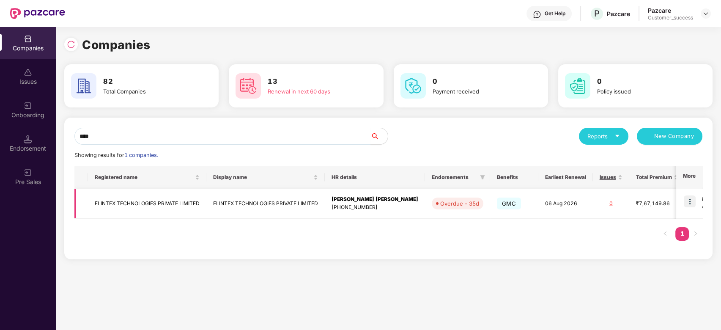
click at [689, 201] on img at bounding box center [690, 201] width 12 height 12
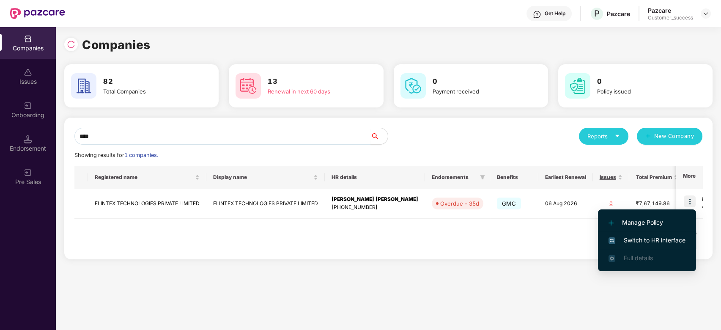
click at [641, 243] on span "Switch to HR interface" at bounding box center [646, 239] width 77 height 9
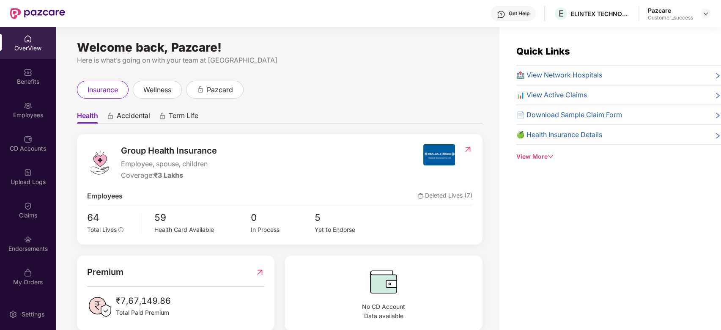
click at [27, 210] on div "Claims" at bounding box center [28, 210] width 56 height 32
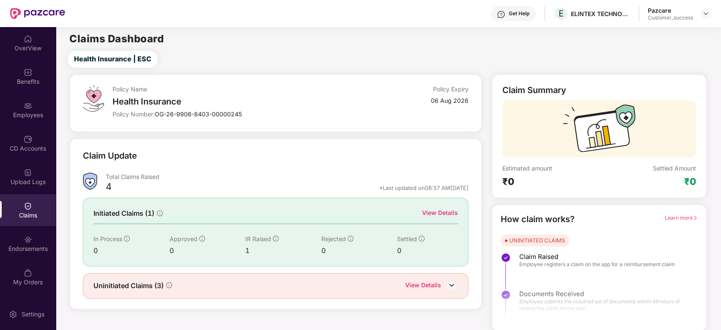
click at [430, 217] on div "View Details" at bounding box center [440, 213] width 36 height 11
click at [432, 215] on div "View Details" at bounding box center [440, 212] width 36 height 9
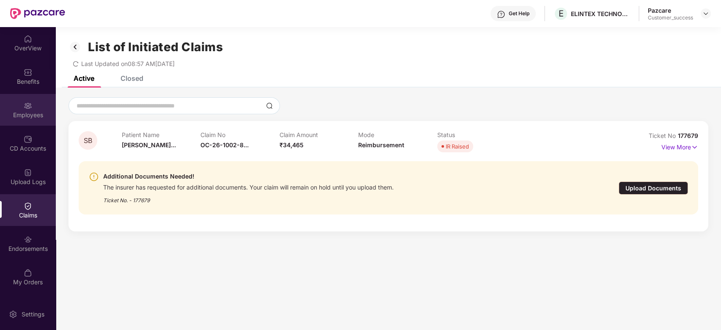
click at [24, 115] on div "Employees" at bounding box center [28, 115] width 56 height 8
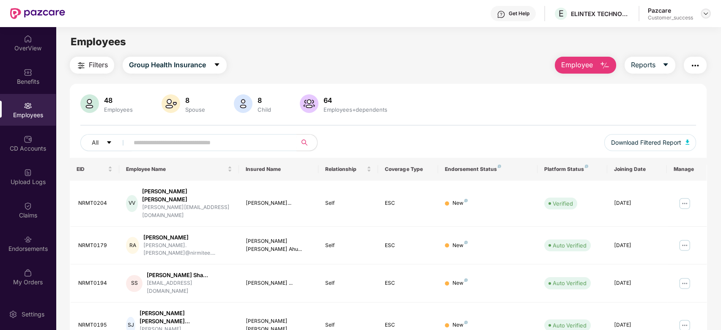
click at [709, 12] on div at bounding box center [706, 13] width 10 height 10
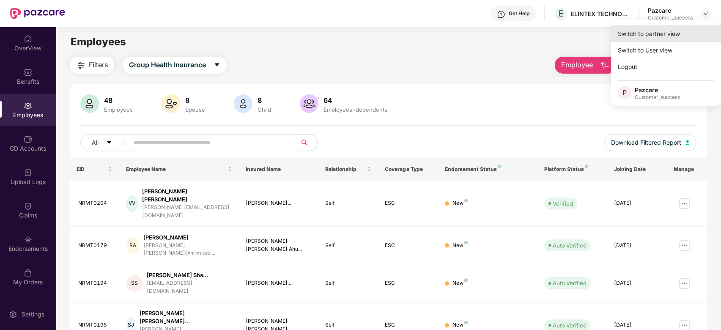
click at [676, 29] on div "Switch to partner view" at bounding box center [666, 33] width 110 height 16
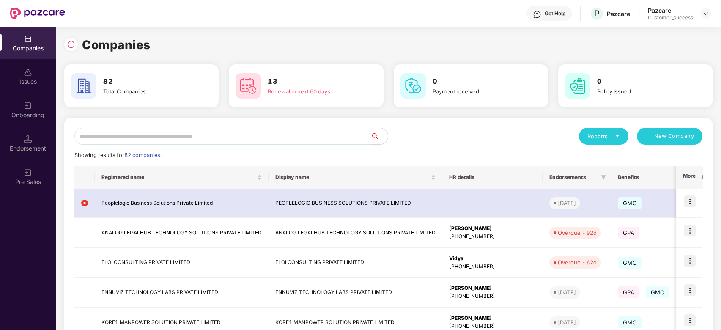
click at [161, 129] on input "text" at bounding box center [222, 136] width 296 height 17
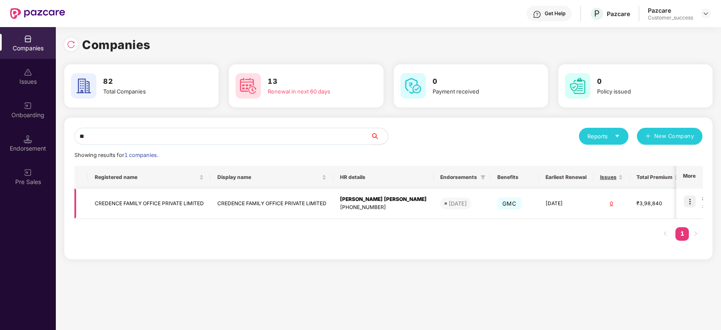
type input "**"
click at [685, 200] on img at bounding box center [690, 201] width 12 height 12
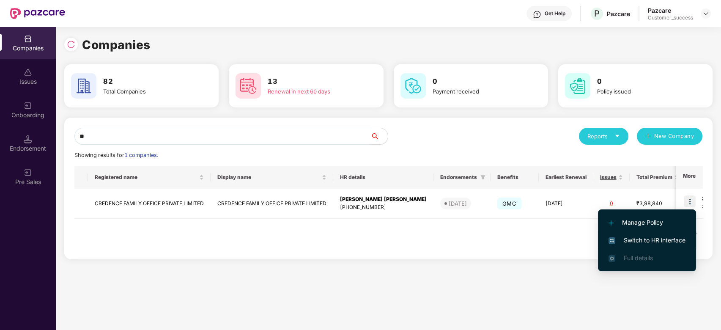
click at [617, 237] on span "Switch to HR interface" at bounding box center [646, 239] width 77 height 9
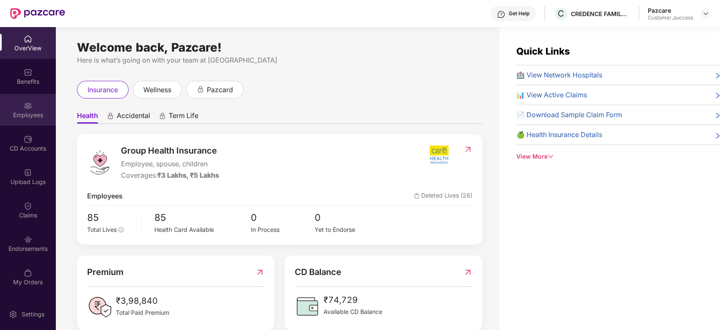
click at [27, 116] on div "Employees" at bounding box center [28, 115] width 56 height 8
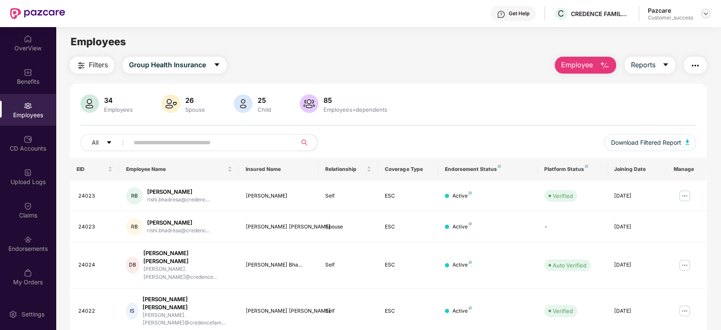
click at [705, 12] on img at bounding box center [705, 13] width 7 height 7
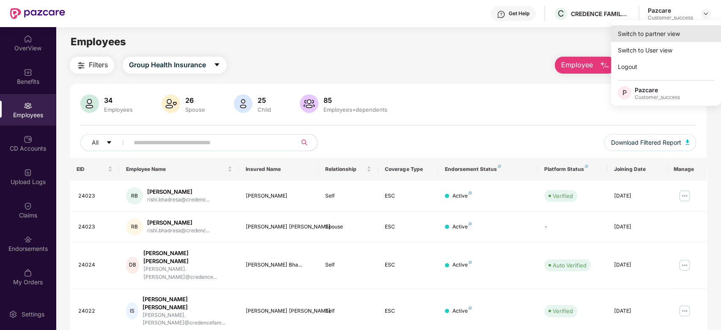
click at [670, 31] on div "Switch to partner view" at bounding box center [666, 33] width 110 height 16
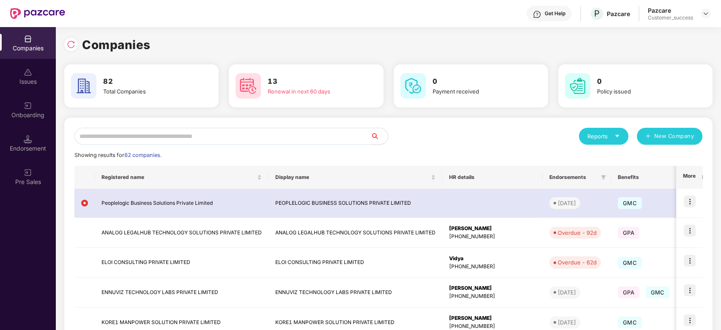
click at [301, 142] on input "text" at bounding box center [222, 136] width 296 height 17
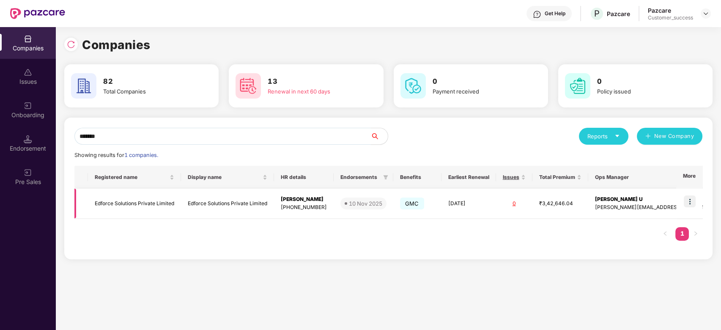
type input "*******"
click at [689, 199] on img at bounding box center [690, 201] width 12 height 12
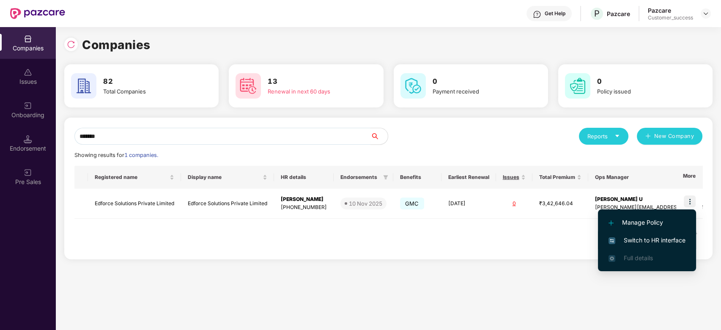
click at [638, 241] on span "Switch to HR interface" at bounding box center [646, 239] width 77 height 9
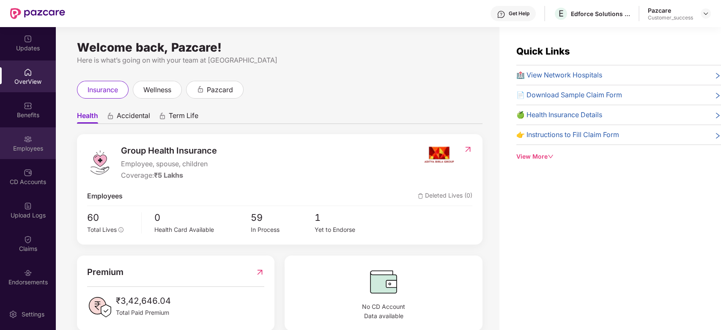
click at [27, 141] on img at bounding box center [28, 139] width 8 height 8
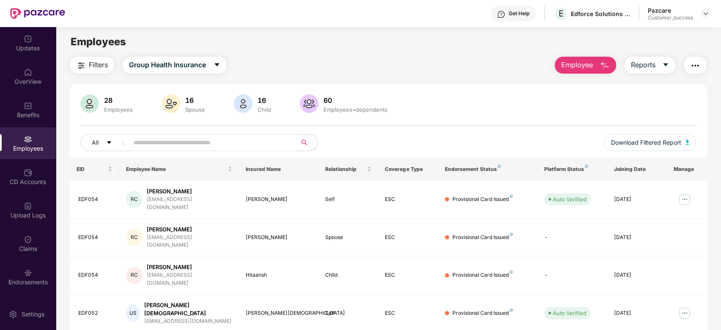
click at [162, 140] on input "text" at bounding box center [210, 142] width 152 height 13
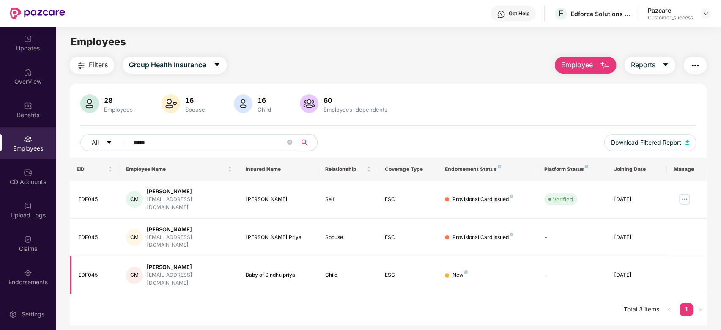
type input "****"
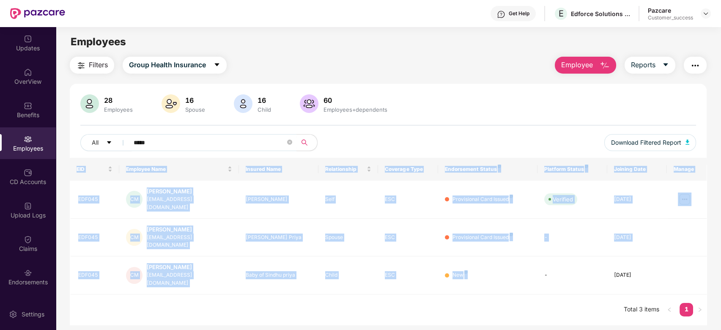
drag, startPoint x: 467, startPoint y: 259, endPoint x: 312, endPoint y: 284, distance: 156.7
click at [312, 284] on div "EID Employee Name Insured Name Relationship Coverage Type Endorsement Status Pl…" at bounding box center [388, 241] width 637 height 167
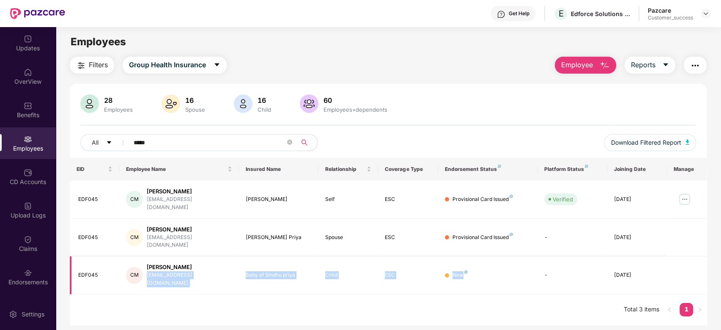
drag, startPoint x: 462, startPoint y: 260, endPoint x: 209, endPoint y: 251, distance: 252.6
click at [209, 256] on tr "EDF045 [PERSON_NAME] [PERSON_NAME] [PERSON_NAME][EMAIL_ADDRESS][DOMAIN_NAME] Ba…" at bounding box center [388, 275] width 637 height 38
click at [220, 264] on div "[PERSON_NAME] [PERSON_NAME] [PERSON_NAME][EMAIL_ADDRESS][DOMAIN_NAME]" at bounding box center [179, 275] width 106 height 24
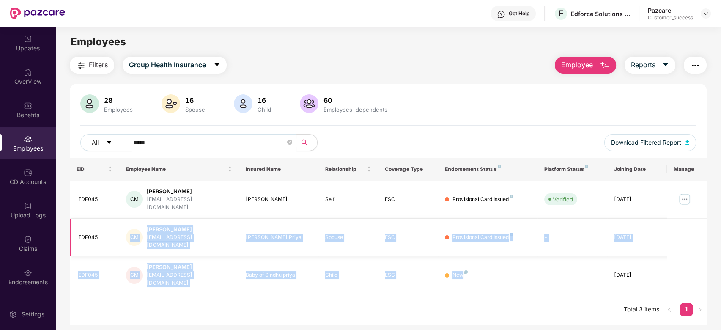
drag, startPoint x: 470, startPoint y: 252, endPoint x: 101, endPoint y: 235, distance: 369.1
click at [101, 235] on tbody "EDF045 [PERSON_NAME] Manu [EMAIL_ADDRESS][DOMAIN_NAME] [PERSON_NAME] Self ESC P…" at bounding box center [388, 238] width 637 height 114
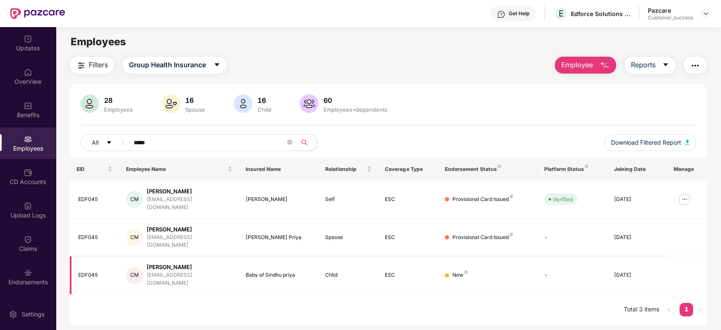
click at [471, 271] on div "New" at bounding box center [488, 275] width 86 height 8
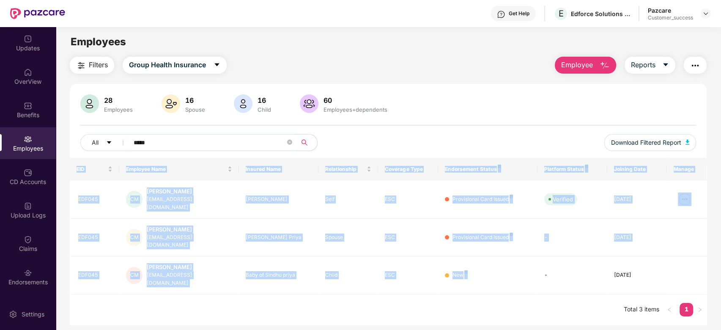
drag, startPoint x: 465, startPoint y: 257, endPoint x: 367, endPoint y: 283, distance: 101.6
click at [367, 283] on div "EID Employee Name Insured Name Relationship Coverage Type Endorsement Status Pl…" at bounding box center [388, 241] width 637 height 167
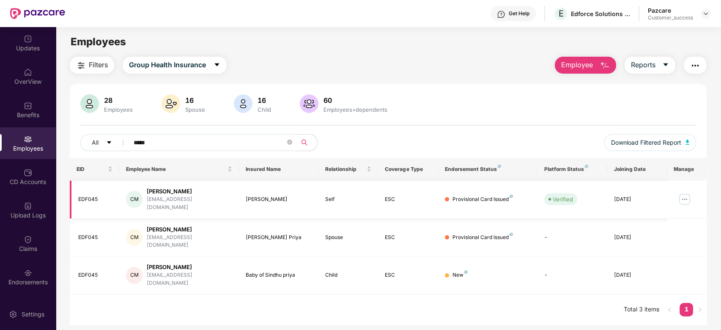
click at [687, 197] on img at bounding box center [685, 199] width 14 height 14
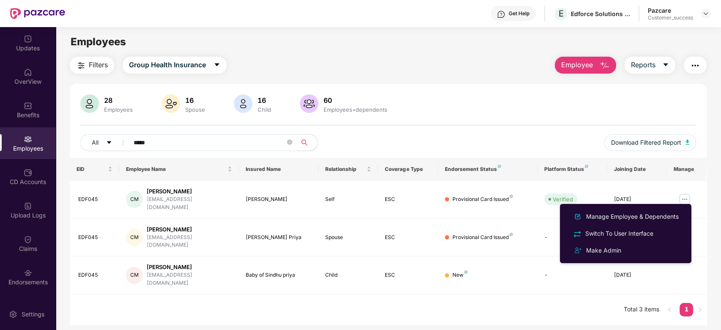
click at [512, 93] on div "28 Employees 16 Spouse 16 Child [DEMOGRAPHIC_DATA] Employees+dependents All ***…" at bounding box center [388, 204] width 637 height 241
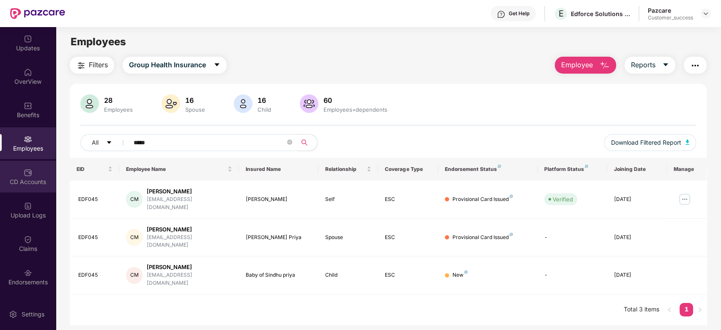
click at [35, 180] on div "CD Accounts" at bounding box center [28, 182] width 56 height 8
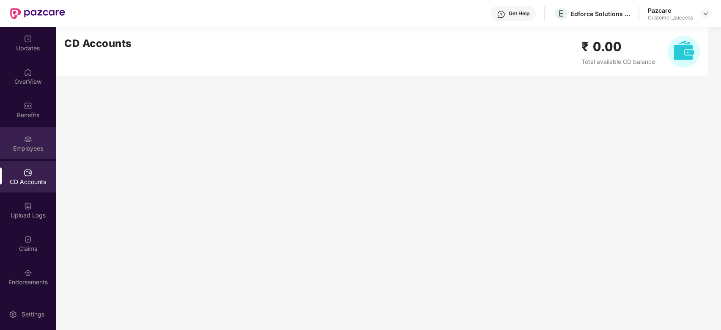
click at [21, 144] on div "Employees" at bounding box center [28, 148] width 56 height 8
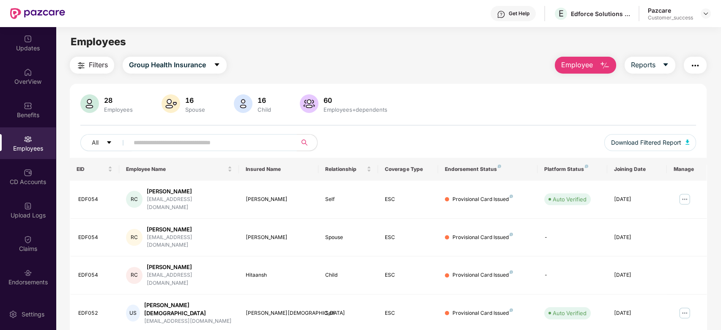
click at [156, 145] on input "text" at bounding box center [210, 142] width 152 height 13
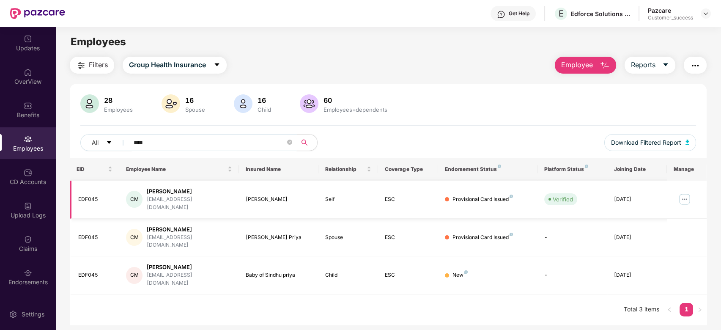
type input "****"
click at [678, 196] on img at bounding box center [685, 199] width 14 height 14
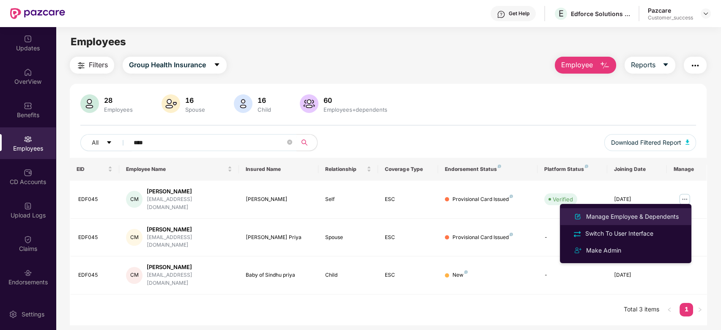
click at [642, 215] on div "Manage Employee & Dependents" at bounding box center [632, 216] width 96 height 9
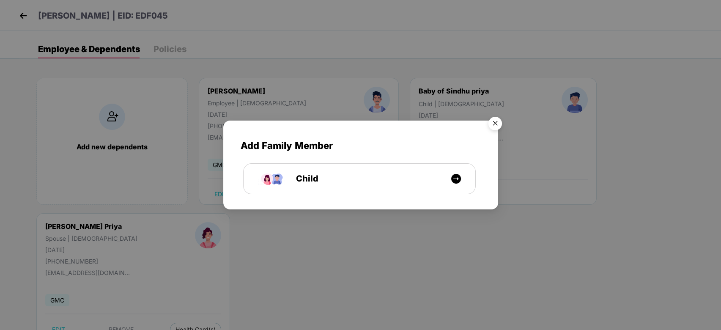
click at [491, 123] on img "Close" at bounding box center [495, 125] width 24 height 24
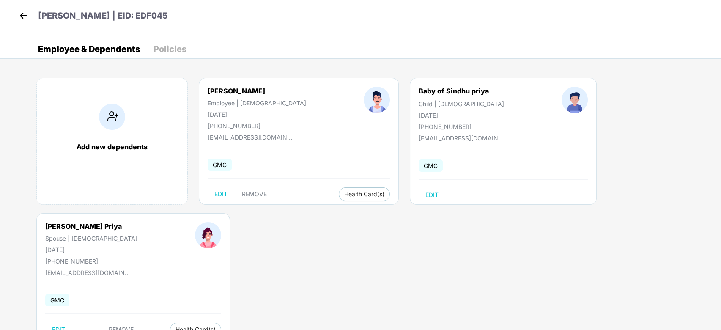
click at [19, 16] on img at bounding box center [23, 15] width 13 height 13
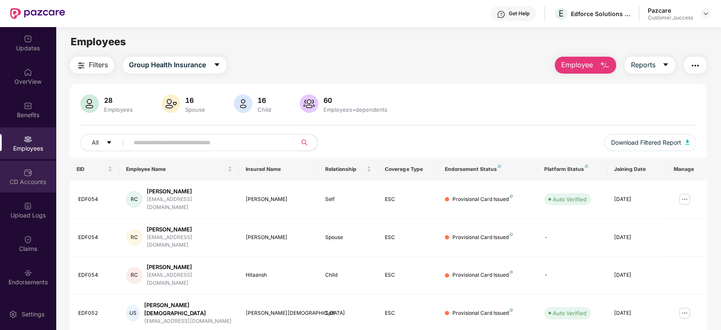
click at [24, 181] on div "CD Accounts" at bounding box center [28, 182] width 56 height 8
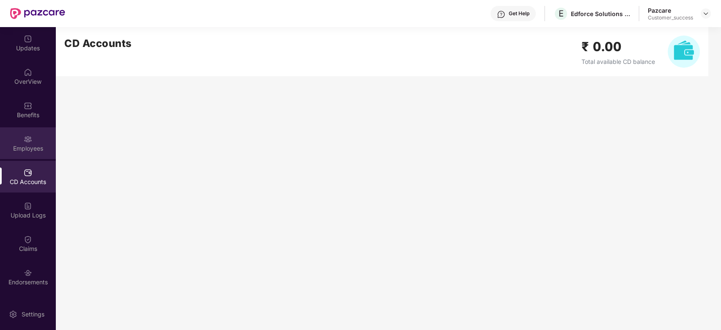
click at [17, 134] on div "Employees" at bounding box center [28, 143] width 56 height 32
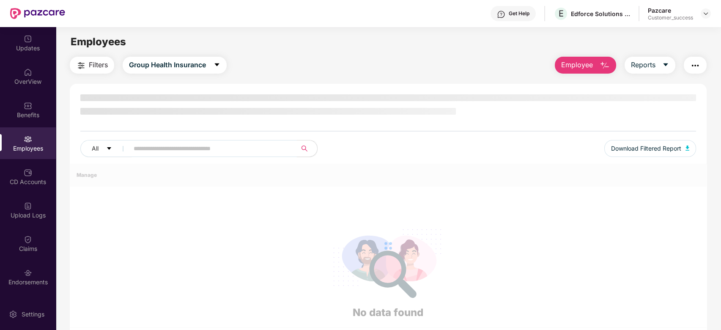
click at [152, 145] on input "text" at bounding box center [210, 148] width 152 height 13
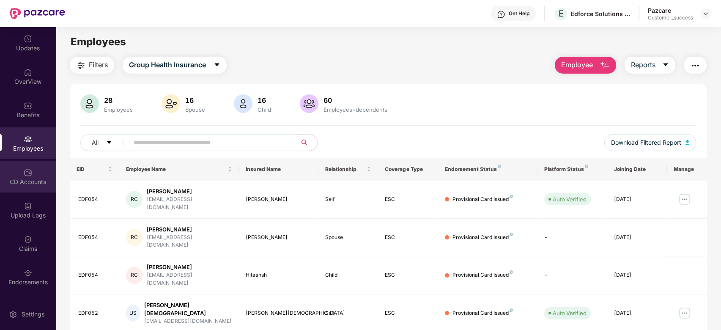
click at [24, 174] on img at bounding box center [28, 172] width 8 height 8
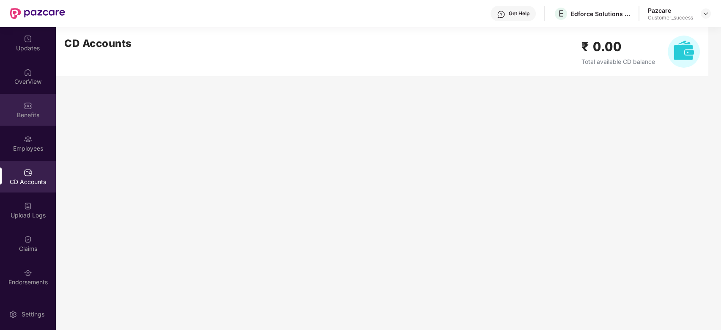
click at [32, 122] on div "Benefits" at bounding box center [28, 110] width 56 height 32
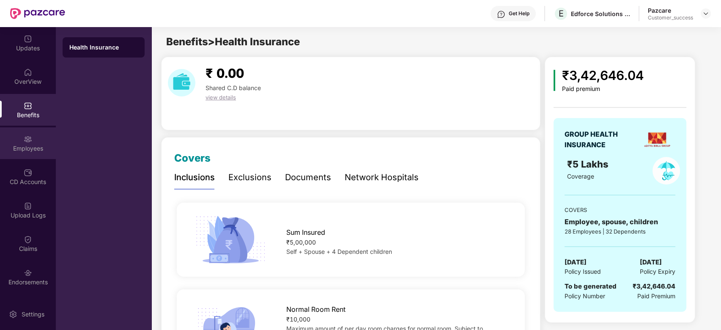
click at [24, 143] on div "Employees" at bounding box center [28, 143] width 56 height 32
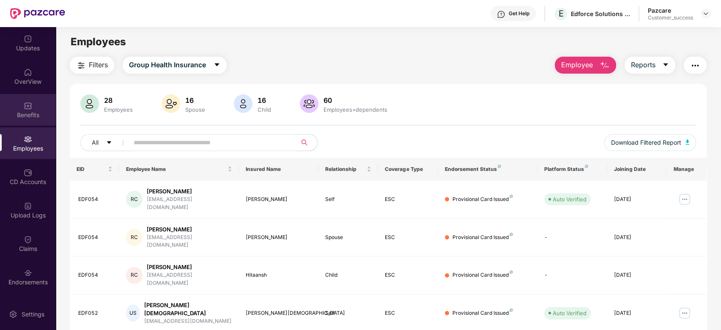
click at [34, 109] on div "Benefits" at bounding box center [28, 110] width 56 height 32
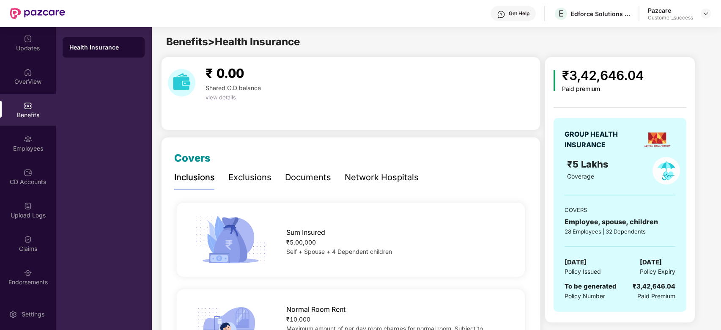
click at [382, 41] on div "Benefits > Health Insurance" at bounding box center [435, 42] width 569 height 16
click at [28, 153] on div "Employees" at bounding box center [28, 143] width 56 height 32
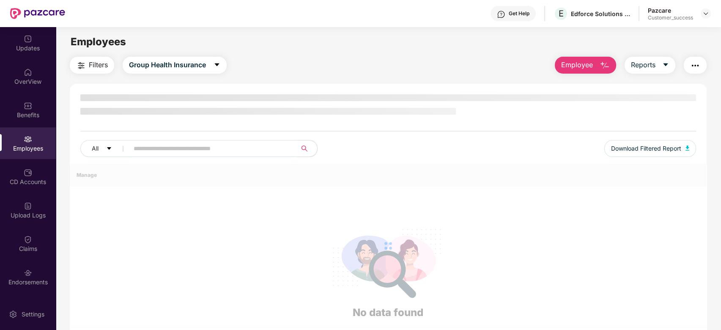
click at [201, 145] on input "text" at bounding box center [210, 148] width 152 height 13
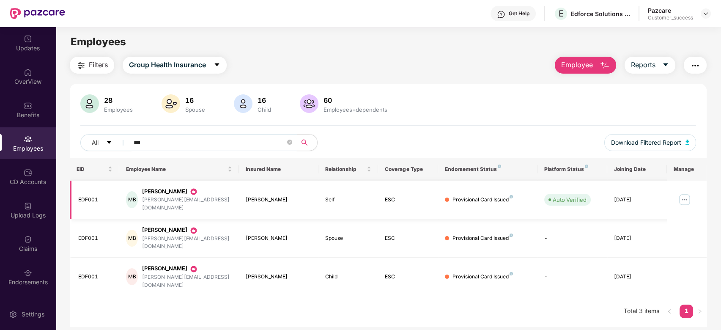
type input "***"
click at [687, 193] on img at bounding box center [685, 200] width 14 height 14
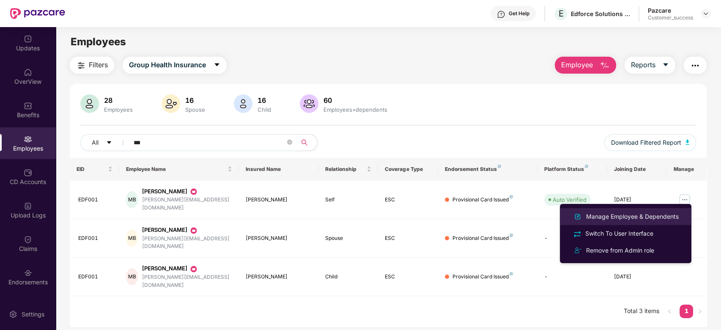
click at [635, 217] on div "Manage Employee & Dependents" at bounding box center [632, 216] width 96 height 9
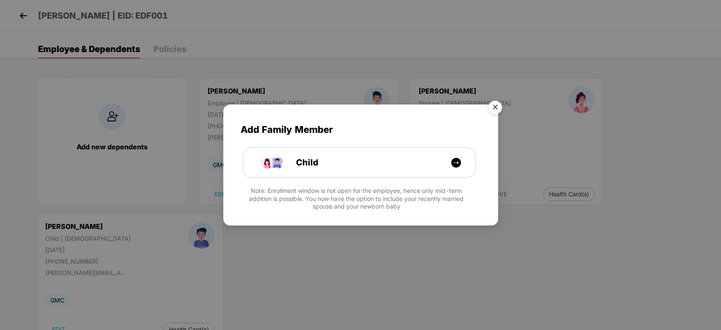
click at [501, 106] on img "Close" at bounding box center [495, 109] width 24 height 24
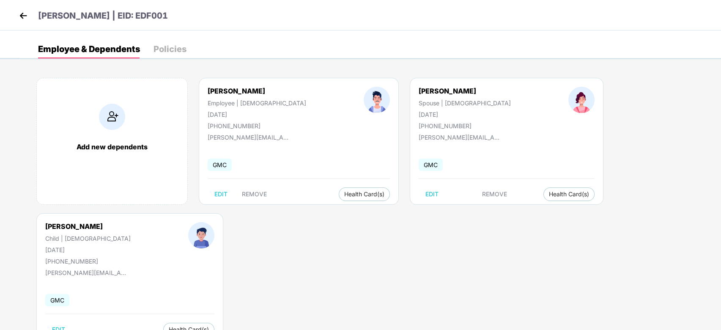
click at [26, 15] on img at bounding box center [23, 15] width 13 height 13
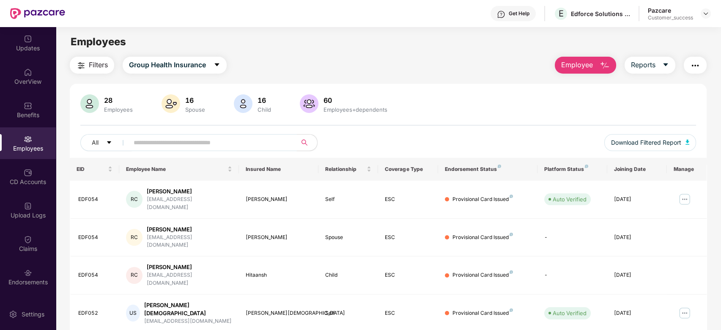
click at [232, 140] on input "text" at bounding box center [210, 142] width 152 height 13
type input "*"
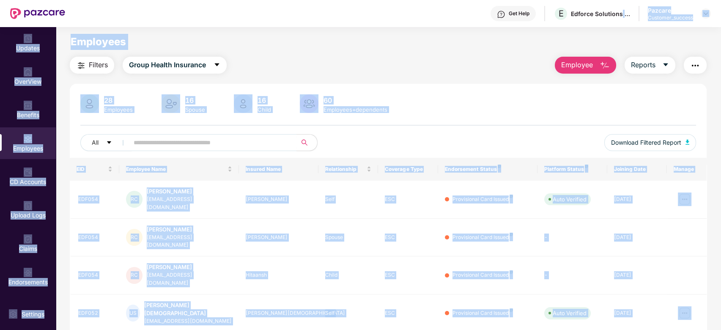
drag, startPoint x: 556, startPoint y: 27, endPoint x: 619, endPoint y: 25, distance: 63.4
click at [619, 25] on div "Get Help E Edforce Solutions Private Limited Pazcare Customer_success Updates O…" at bounding box center [360, 165] width 721 height 330
click at [596, 29] on main "Employees Filters Group Health Insurance Employee Reports 28 Employees 16 Spous…" at bounding box center [388, 192] width 665 height 330
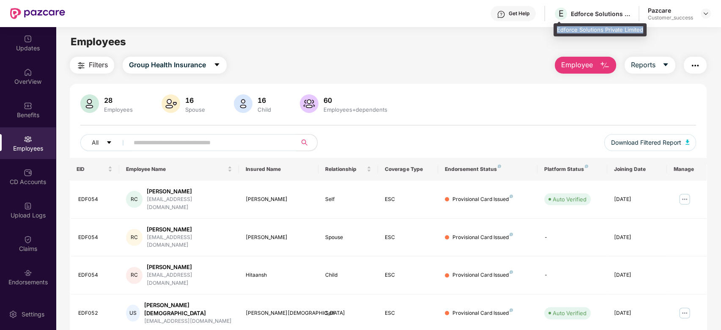
drag, startPoint x: 556, startPoint y: 28, endPoint x: 641, endPoint y: 30, distance: 84.6
click at [641, 30] on div "Edforce Solutions Private Limited" at bounding box center [599, 30] width 93 height 14
copy div "Edforce Solutions Private Limited"
click at [216, 142] on input "text" at bounding box center [210, 142] width 152 height 13
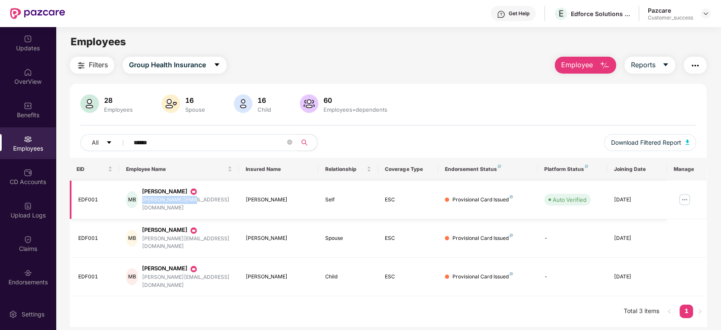
drag, startPoint x: 195, startPoint y: 200, endPoint x: 148, endPoint y: 202, distance: 46.6
click at [148, 202] on div "[PERSON_NAME][EMAIL_ADDRESS][DOMAIN_NAME]" at bounding box center [187, 204] width 90 height 16
copy div "[PERSON_NAME][EMAIL_ADDRESS][DOMAIN_NAME]"
click at [559, 15] on span "E" at bounding box center [561, 13] width 5 height 10
click at [577, 25] on div "Get Help E Edforce Solutions Private Limited Pazcare Customer_success" at bounding box center [388, 13] width 646 height 27
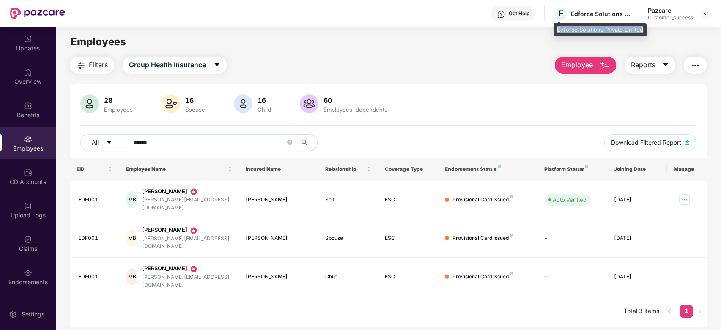
drag, startPoint x: 557, startPoint y: 26, endPoint x: 643, endPoint y: 28, distance: 85.9
click at [643, 28] on div "Edforce Solutions Private Limited" at bounding box center [599, 30] width 93 height 14
copy div "Edforce Solutions Private Limited"
click at [210, 139] on input "******" at bounding box center [210, 142] width 152 height 13
type input "*"
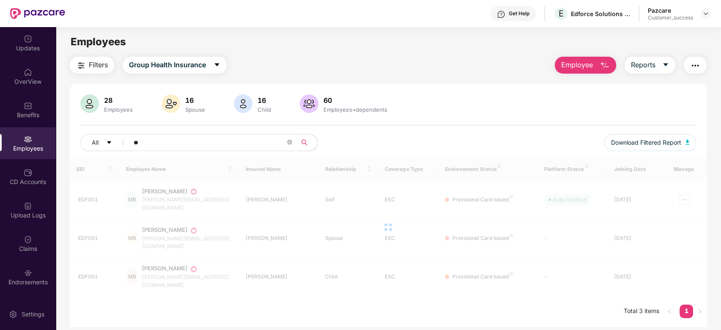
type input "***"
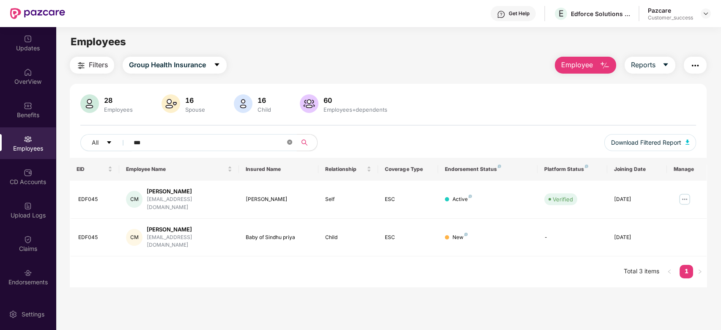
click at [289, 144] on icon "close-circle" at bounding box center [289, 142] width 5 height 5
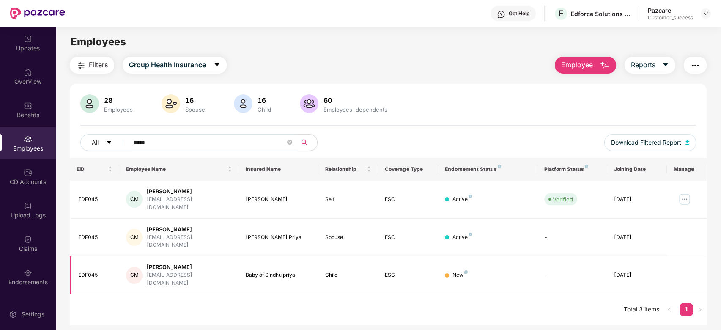
type input "****"
drag, startPoint x: 196, startPoint y: 260, endPoint x: 192, endPoint y: 272, distance: 12.8
click at [192, 272] on td "[PERSON_NAME] [PERSON_NAME] [PERSON_NAME][EMAIL_ADDRESS][DOMAIN_NAME]" at bounding box center [178, 275] width 119 height 38
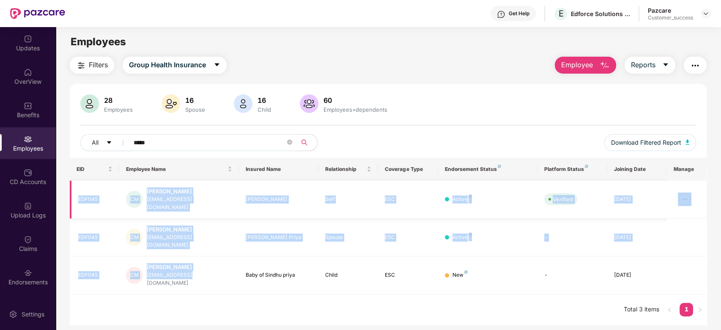
drag, startPoint x: 194, startPoint y: 258, endPoint x: 78, endPoint y: 192, distance: 133.9
click at [78, 192] on tbody "EDF045 [PERSON_NAME] Manu [EMAIL_ADDRESS][DOMAIN_NAME] [PERSON_NAME] Self ESC A…" at bounding box center [388, 238] width 637 height 114
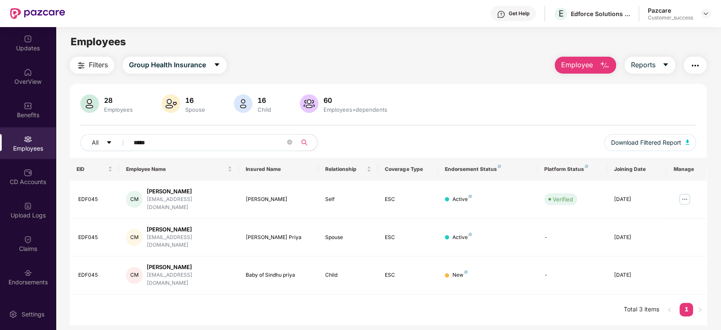
click at [144, 276] on div "EID Employee Name Insured Name Relationship Coverage Type Endorsement Status Pl…" at bounding box center [388, 241] width 637 height 167
drag, startPoint x: 195, startPoint y: 255, endPoint x: 75, endPoint y: 191, distance: 135.4
click at [75, 191] on tbody "EDF045 [PERSON_NAME] Manu [EMAIL_ADDRESS][DOMAIN_NAME] [PERSON_NAME] Self ESC A…" at bounding box center [388, 238] width 637 height 114
click at [205, 272] on td "[PERSON_NAME] [PERSON_NAME] [PERSON_NAME][EMAIL_ADDRESS][DOMAIN_NAME]" at bounding box center [178, 275] width 119 height 38
click at [26, 177] on div "CD Accounts" at bounding box center [28, 177] width 56 height 32
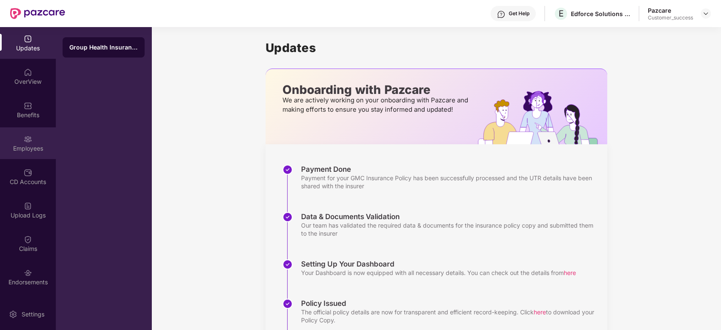
click at [20, 145] on div "Employees" at bounding box center [28, 148] width 56 height 8
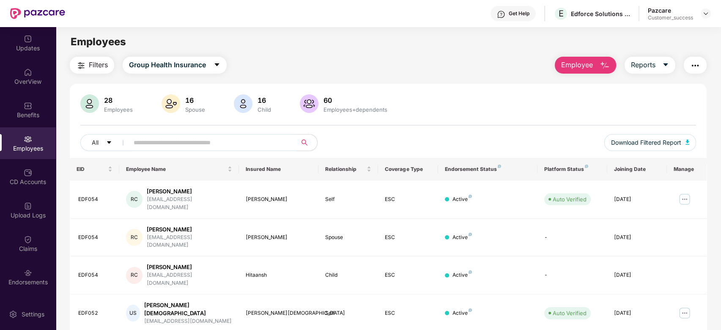
click at [208, 142] on input "text" at bounding box center [210, 142] width 152 height 13
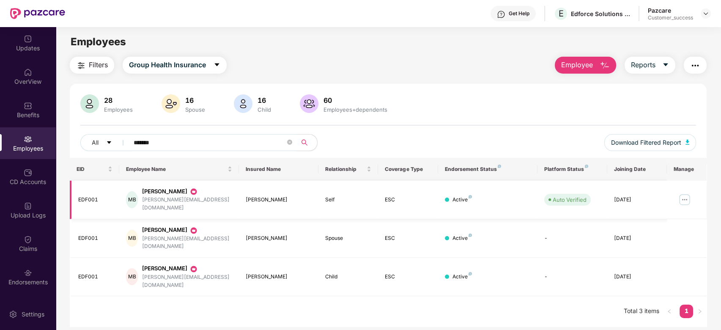
type input "******"
drag, startPoint x: 147, startPoint y: 200, endPoint x: 197, endPoint y: 203, distance: 50.4
click at [197, 203] on div "MB Mrinal Bagaria mrinal@edforce.co" at bounding box center [179, 199] width 106 height 25
copy div "[PERSON_NAME][EMAIL_ADDRESS][DOMAIN_NAME]"
click at [150, 288] on div "EID Employee Name Insured Name Relationship Coverage Type Endorsement Status Pl…" at bounding box center [388, 242] width 637 height 169
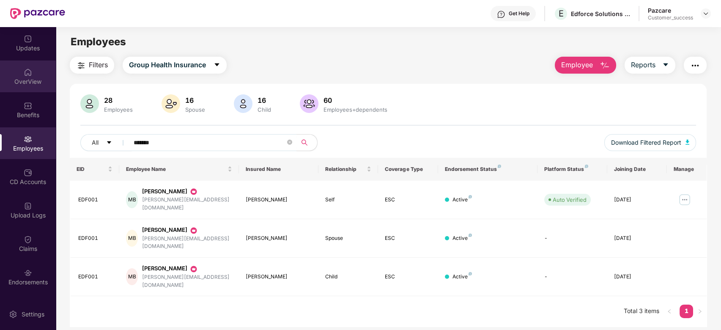
click at [33, 86] on div "OverView" at bounding box center [28, 76] width 56 height 32
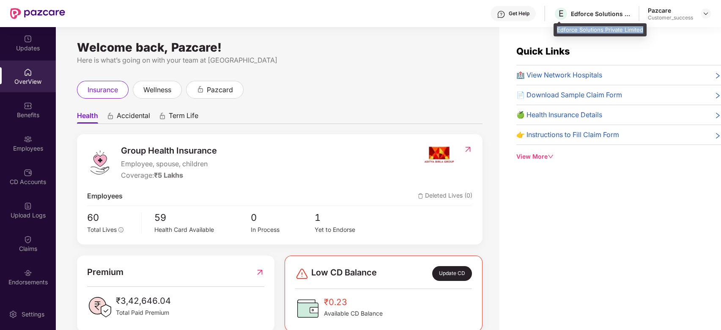
drag, startPoint x: 555, startPoint y: 26, endPoint x: 643, endPoint y: 28, distance: 88.0
click at [643, 28] on div "Edforce Solutions Private Limited" at bounding box center [599, 30] width 93 height 14
copy div "Edforce Solutions Private Limited"
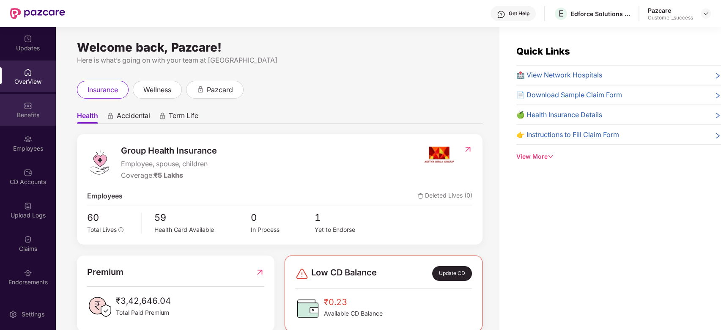
click at [20, 111] on div "Benefits" at bounding box center [28, 115] width 56 height 8
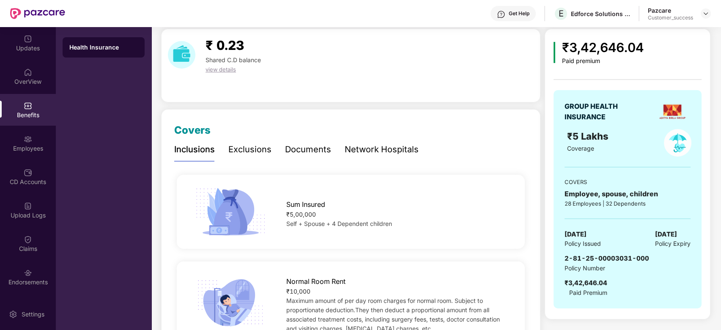
scroll to position [28, 0]
drag, startPoint x: 690, startPoint y: 255, endPoint x: 564, endPoint y: 257, distance: 126.0
click at [564, 257] on div "GROUP HEALTH INSURANCE ₹5 Lakhs Coverage COVERS Employee, spouse, children 28 E…" at bounding box center [627, 199] width 148 height 218
click at [564, 257] on span "2-81-25-00003031-000" at bounding box center [606, 258] width 85 height 8
drag, startPoint x: 564, startPoint y: 257, endPoint x: 644, endPoint y: 256, distance: 80.3
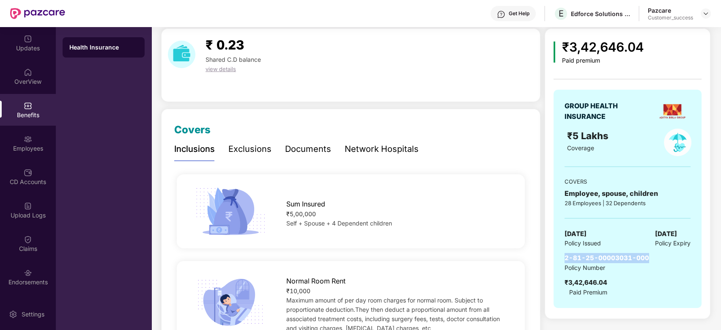
click at [644, 256] on span "2-81-25-00003031-000" at bounding box center [606, 258] width 85 height 8
copy span "2-81-25-00003031-000"
click at [25, 41] on img at bounding box center [28, 39] width 8 height 8
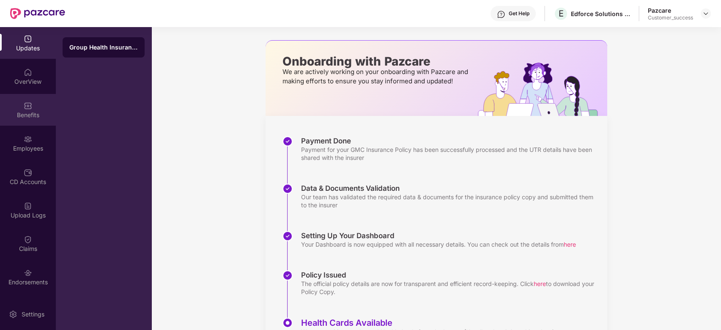
click at [33, 120] on div "Benefits" at bounding box center [28, 110] width 56 height 32
